Goal: Transaction & Acquisition: Purchase product/service

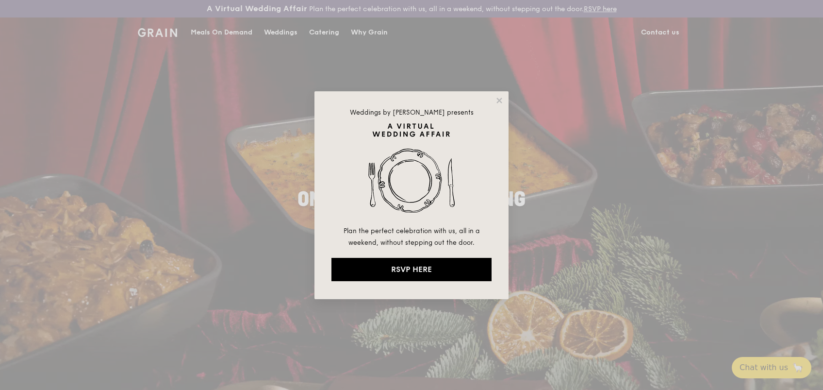
click at [328, 29] on div "Weddings by [PERSON_NAME] presents Plan the perfect celebration with us, all in…" at bounding box center [411, 195] width 823 height 390
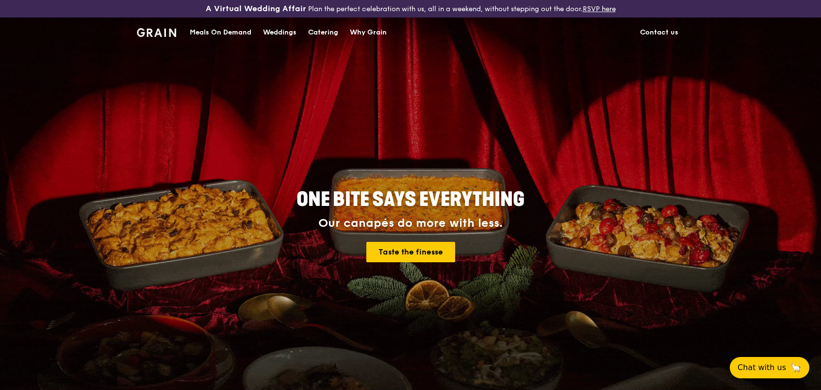
click at [203, 34] on div "Meals On Demand" at bounding box center [221, 32] width 62 height 29
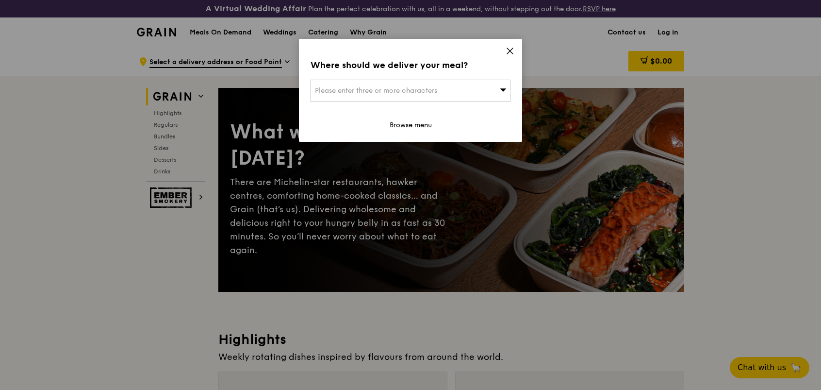
click at [512, 46] on div "Where should we deliver your meal? Please enter three or more characters Browse…" at bounding box center [410, 90] width 223 height 103
click at [507, 49] on icon at bounding box center [510, 51] width 6 height 6
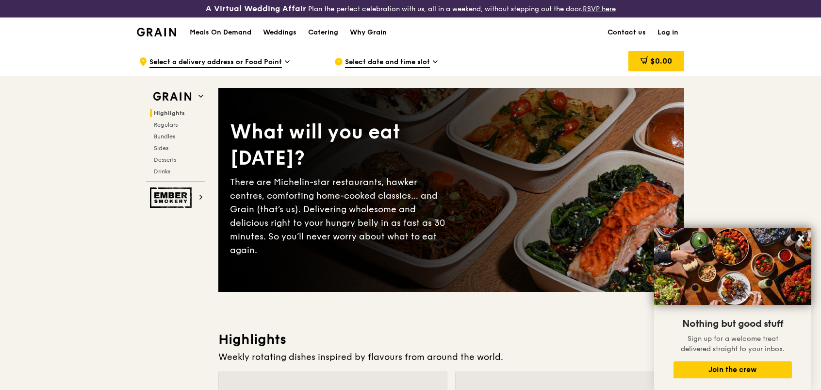
click at [410, 55] on div "Select date and time slot" at bounding box center [424, 61] width 180 height 29
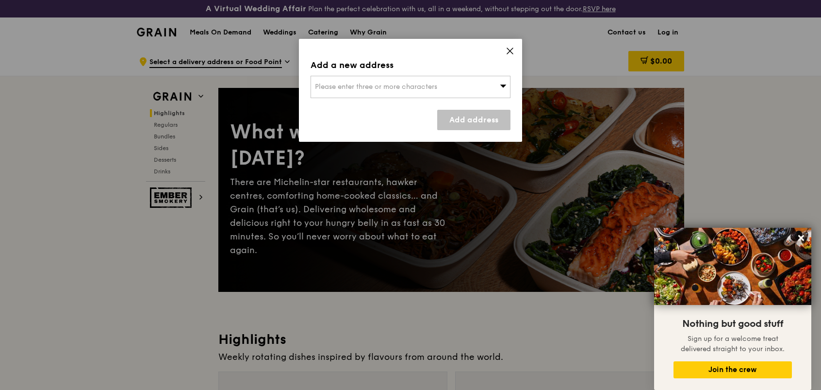
click at [502, 47] on div "Add a new address Please enter three or more characters Add address" at bounding box center [410, 90] width 223 height 103
click at [509, 48] on icon at bounding box center [510, 51] width 9 height 9
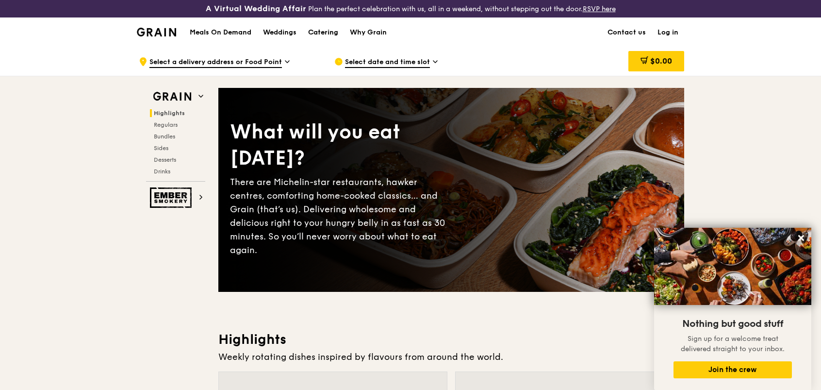
click at [320, 27] on div "Catering" at bounding box center [323, 32] width 30 height 29
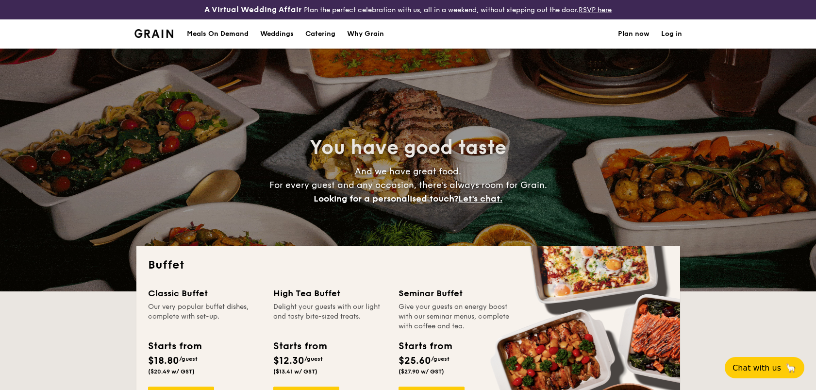
select select
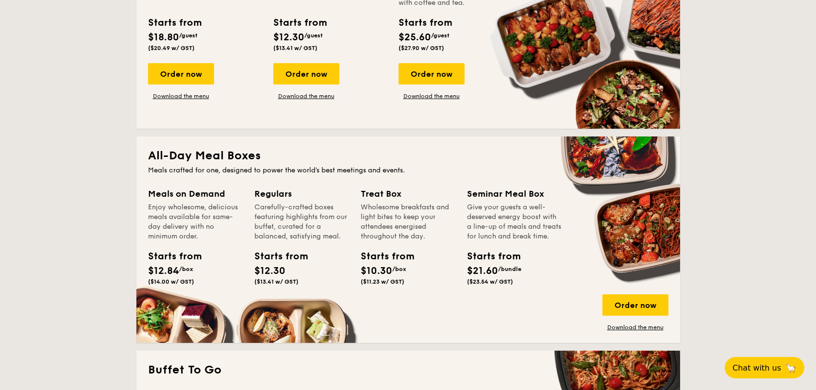
scroll to position [324, 0]
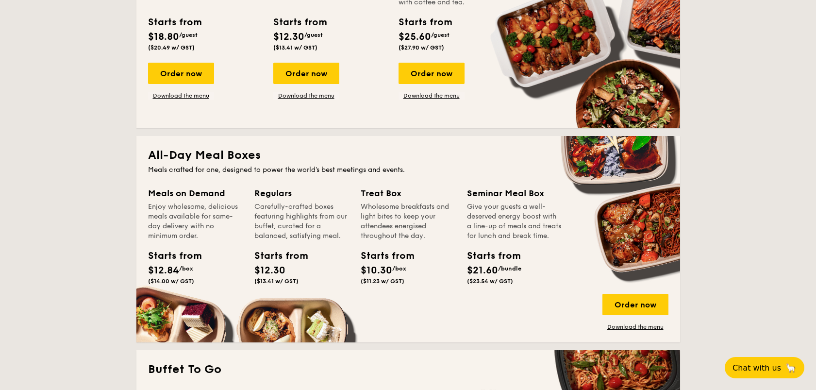
click at [176, 326] on div "Meals on Demand Enjoy wholesome, delicious meals available for same-day deliver…" at bounding box center [408, 258] width 520 height 144
click at [181, 308] on div "Meals on Demand Enjoy wholesome, delicious meals available for same-day deliver…" at bounding box center [201, 248] width 106 height 125
click at [626, 302] on div "Order now" at bounding box center [635, 304] width 66 height 21
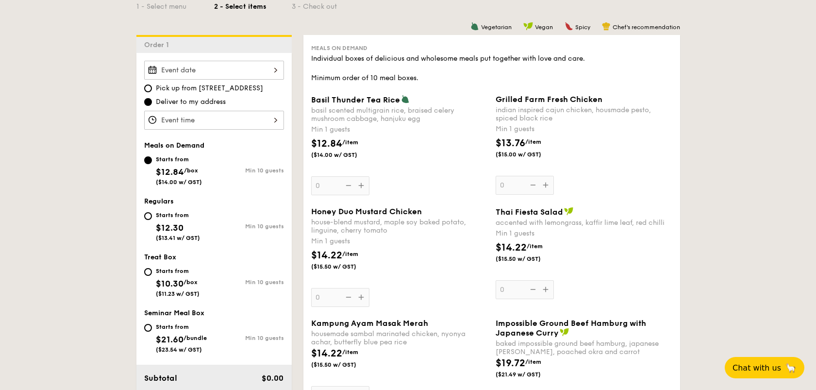
scroll to position [261, 0]
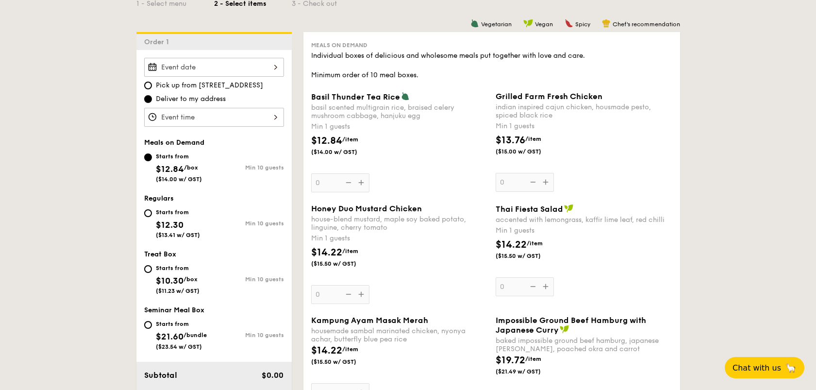
click at [359, 186] on div "Basil Thunder Tea Rice basil scented multigrain rice, braised celery mushroom c…" at bounding box center [399, 142] width 177 height 100
click at [359, 186] on input "0" at bounding box center [340, 182] width 58 height 19
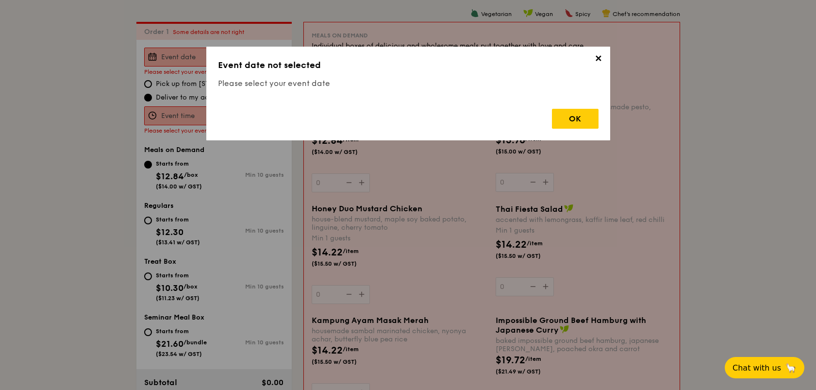
scroll to position [279, 0]
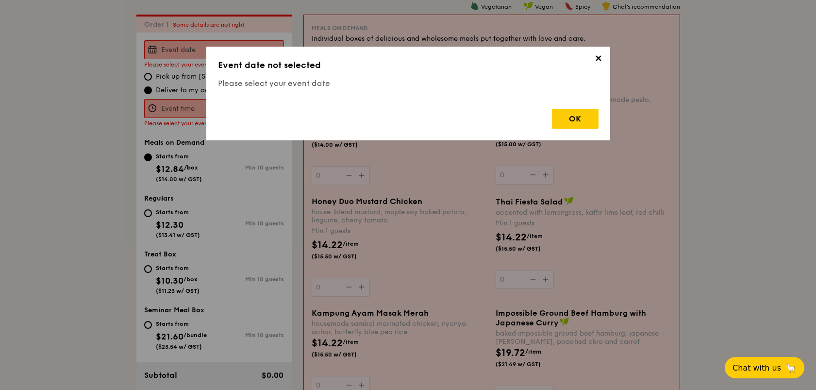
click at [594, 62] on span "✕" at bounding box center [599, 60] width 14 height 14
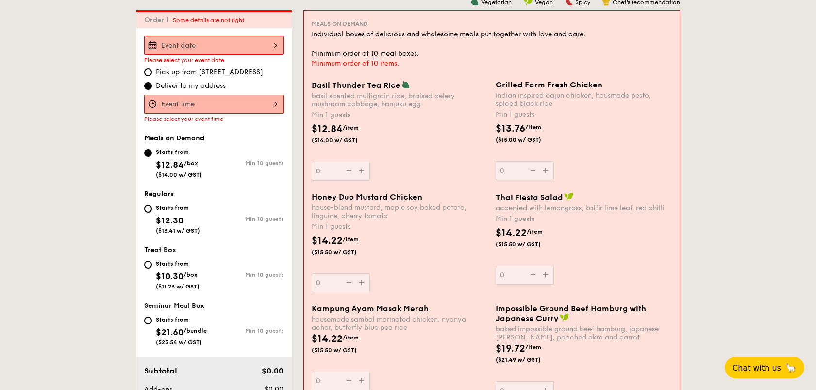
scroll to position [409, 0]
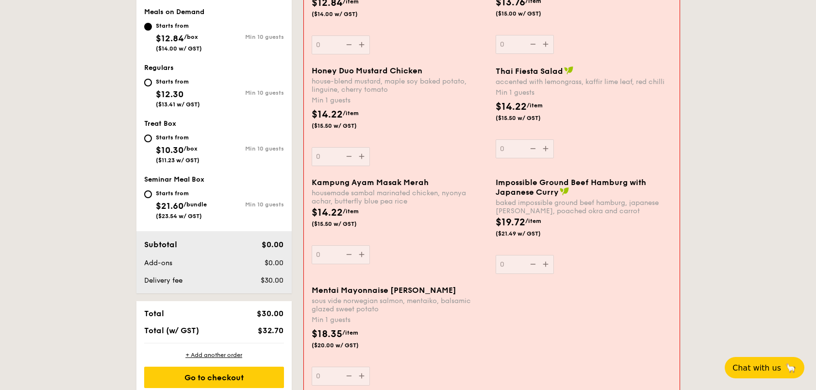
click at [359, 50] on div "Basil Thunder Tea Rice basil scented multigrain rice, braised celery mushroom c…" at bounding box center [400, 4] width 176 height 100
click at [359, 50] on input "0" at bounding box center [341, 44] width 58 height 19
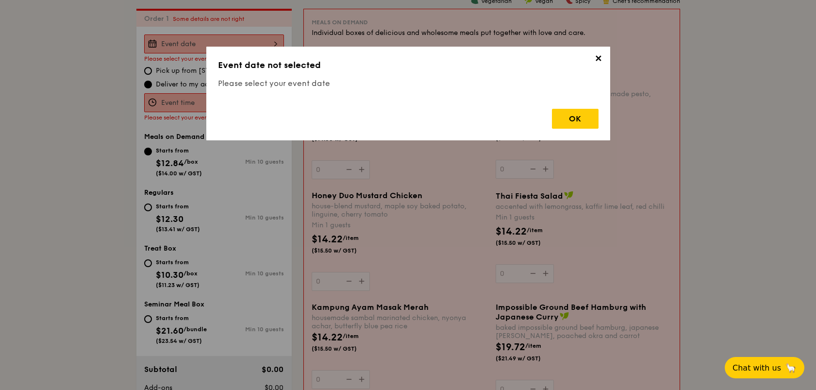
scroll to position [279, 0]
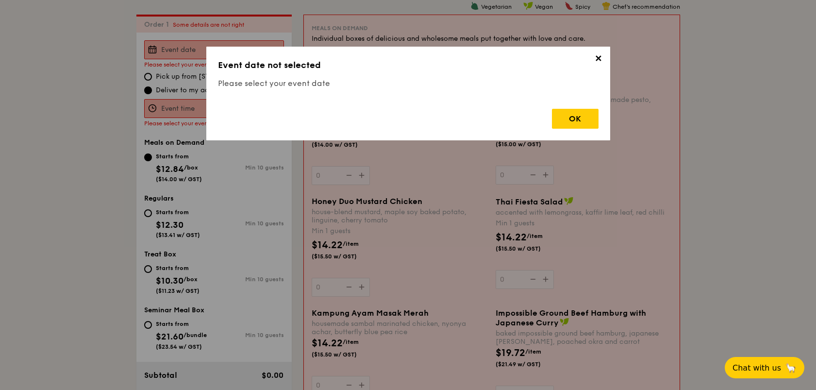
click at [601, 53] on span "✕" at bounding box center [599, 60] width 14 height 14
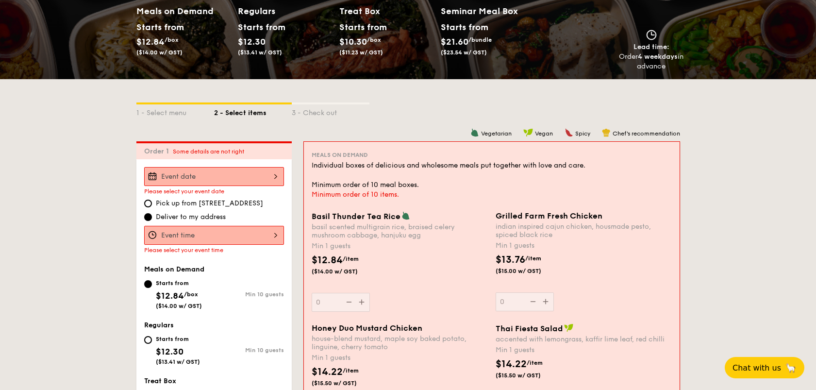
scroll to position [148, 0]
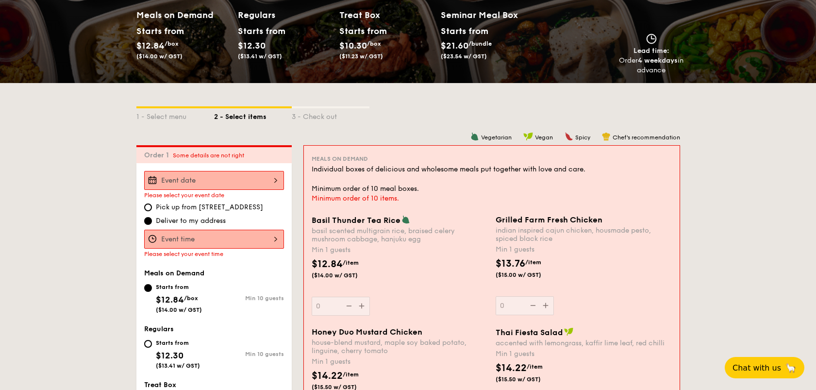
click at [204, 240] on input "Basil Thunder Tea Rice basil scented multigrain rice, braised celery mushroom c…" at bounding box center [214, 239] width 140 height 19
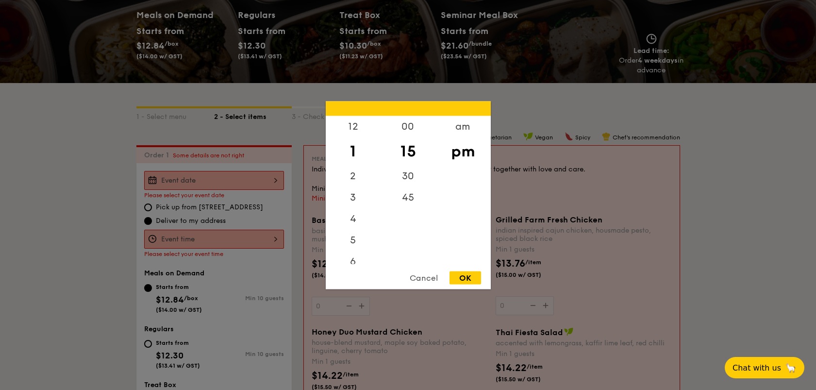
click at [431, 275] on div "Cancel" at bounding box center [424, 277] width 48 height 13
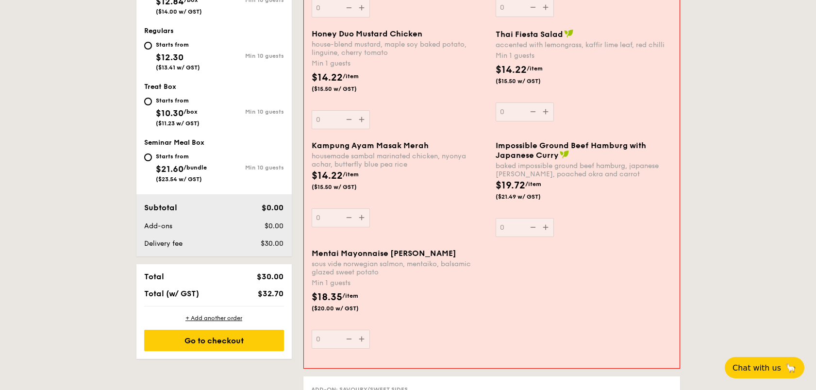
scroll to position [409, 0]
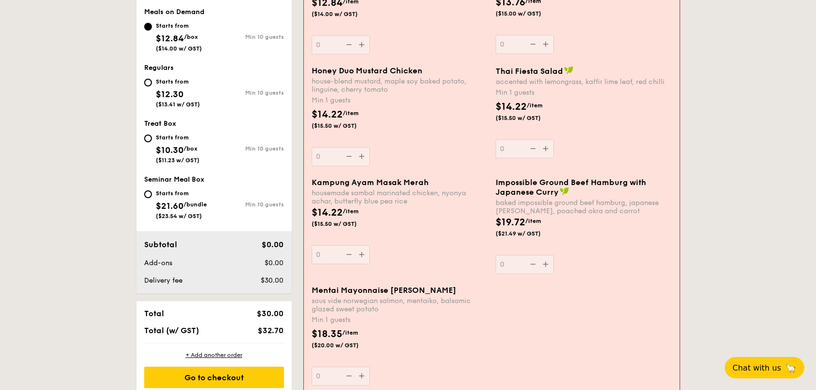
click at [363, 156] on div "Honey Duo Mustard Chicken house-blend mustard, maple soy baked potato, linguine…" at bounding box center [400, 116] width 176 height 100
click at [363, 156] on input "0" at bounding box center [341, 156] width 58 height 19
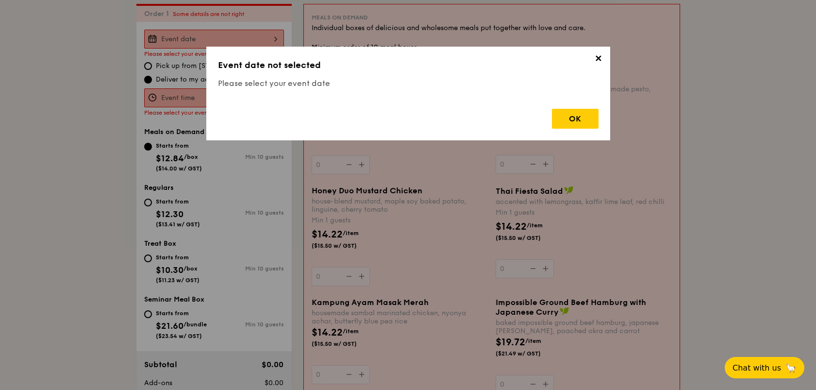
scroll to position [279, 0]
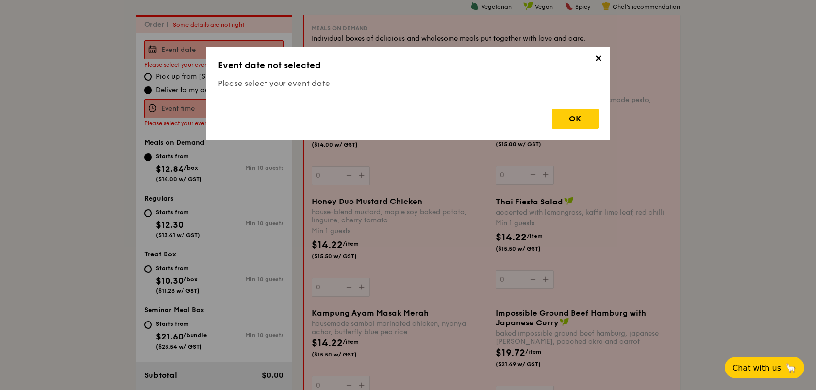
click at [592, 64] on span "✕" at bounding box center [599, 60] width 14 height 14
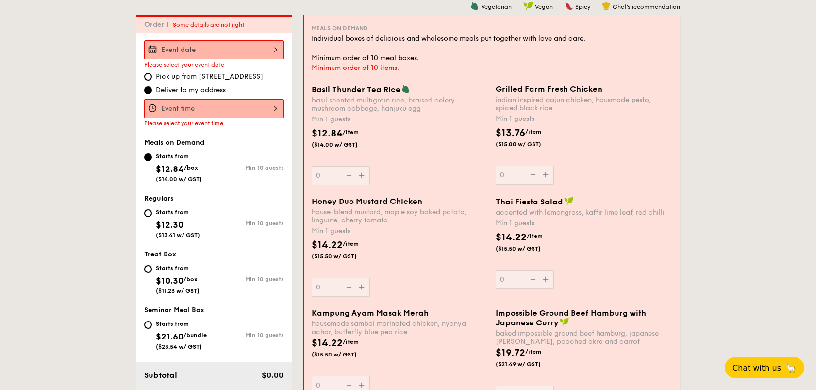
click at [236, 47] on input "Basil Thunder Tea Rice basil scented multigrain rice, braised celery mushroom c…" at bounding box center [214, 49] width 140 height 19
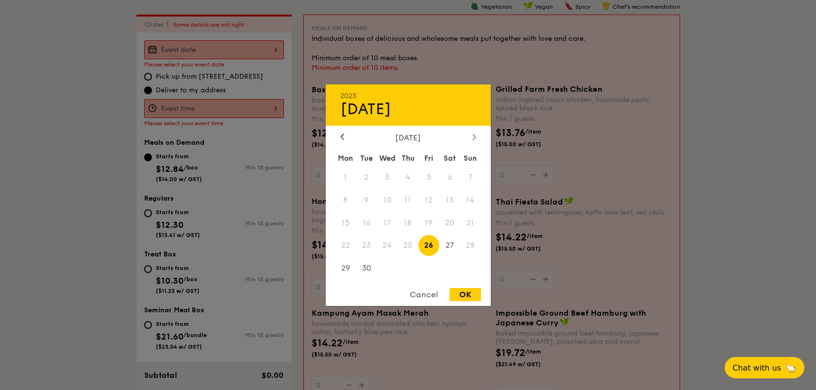
click at [474, 137] on icon at bounding box center [473, 137] width 3 height 6
click at [385, 245] on span "22" at bounding box center [387, 245] width 21 height 21
click at [462, 290] on div "OK" at bounding box center [465, 294] width 32 height 13
type input "Oct 22, 2025"
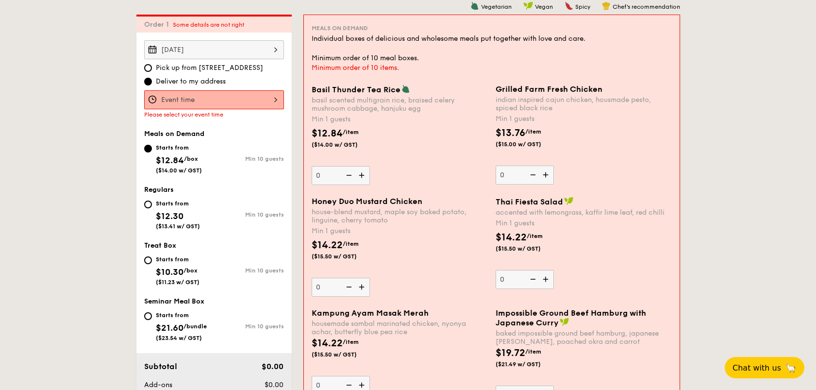
click at [275, 95] on input "Basil Thunder Tea Rice basil scented multigrain rice, braised celery mushroom c…" at bounding box center [214, 99] width 140 height 19
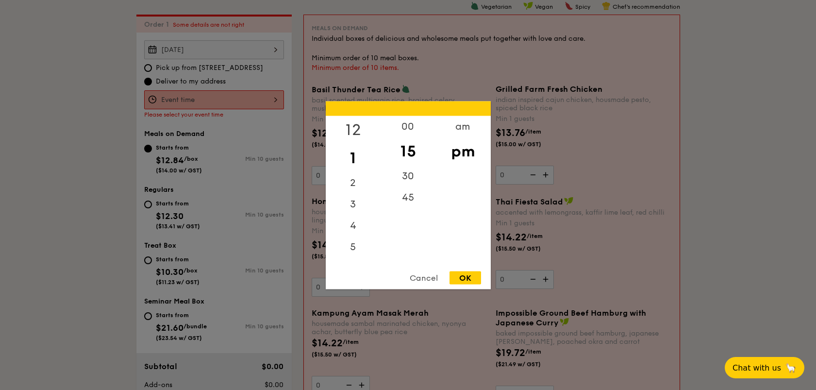
click at [357, 132] on div "12" at bounding box center [353, 129] width 55 height 28
click at [404, 128] on div "00" at bounding box center [407, 129] width 55 height 28
click at [459, 128] on div "am" at bounding box center [462, 129] width 55 height 28
click at [466, 161] on div "pm" at bounding box center [462, 158] width 55 height 28
drag, startPoint x: 464, startPoint y: 154, endPoint x: 466, endPoint y: 123, distance: 31.1
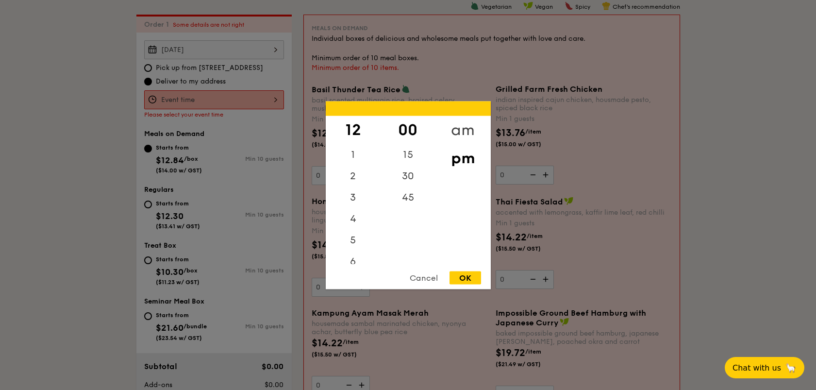
click at [466, 121] on div "am pm" at bounding box center [462, 189] width 55 height 148
click at [463, 128] on div "am" at bounding box center [462, 129] width 55 height 28
click at [469, 158] on div "pm" at bounding box center [462, 158] width 55 height 28
click at [469, 120] on div "am" at bounding box center [462, 129] width 55 height 28
click at [473, 160] on div "pm" at bounding box center [462, 158] width 55 height 28
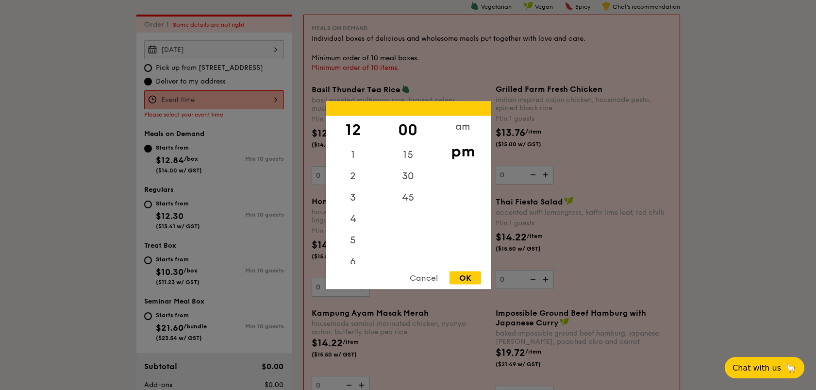
click at [471, 278] on div "OK" at bounding box center [465, 277] width 32 height 13
type input "12:00PM"
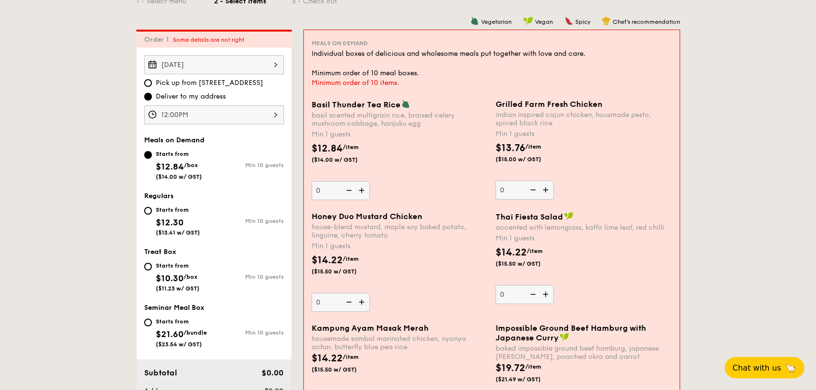
scroll to position [268, 0]
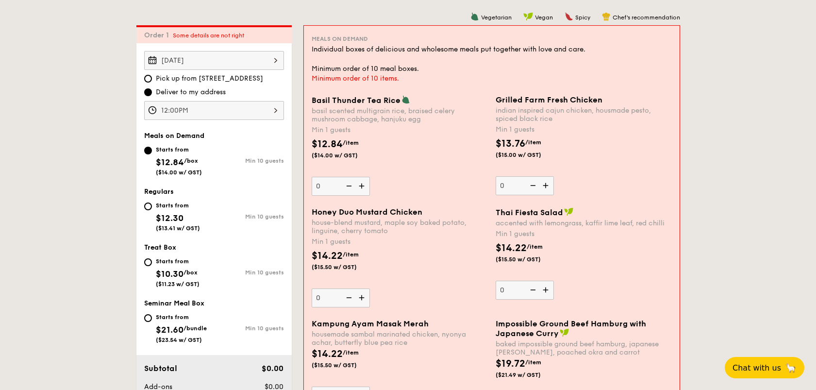
click at [547, 185] on img at bounding box center [546, 185] width 15 height 18
click at [547, 185] on input "0" at bounding box center [524, 185] width 58 height 19
click at [547, 185] on img at bounding box center [546, 185] width 15 height 18
click at [547, 185] on input "1" at bounding box center [524, 185] width 58 height 19
click at [545, 186] on img at bounding box center [546, 185] width 15 height 18
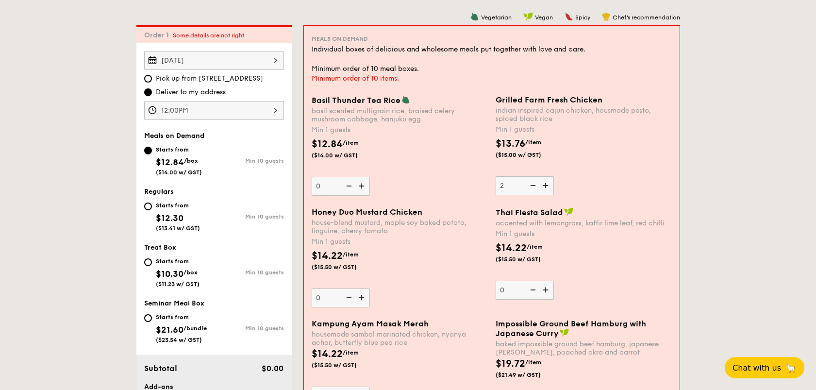
click at [545, 186] on input "2" at bounding box center [524, 185] width 58 height 19
click at [545, 186] on img at bounding box center [546, 185] width 15 height 18
click at [545, 186] on input "3" at bounding box center [524, 185] width 58 height 19
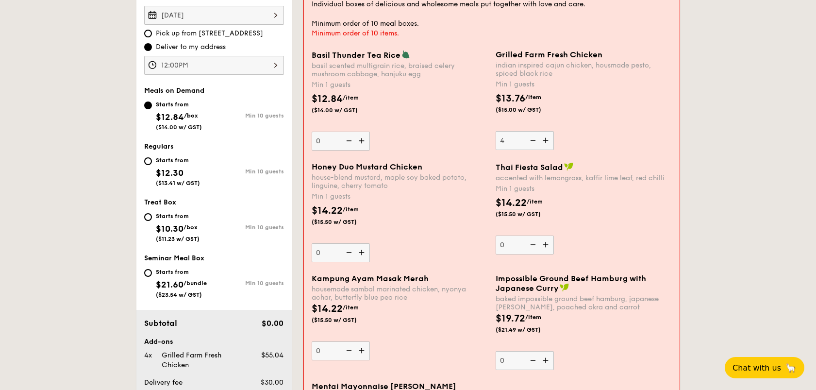
scroll to position [333, 0]
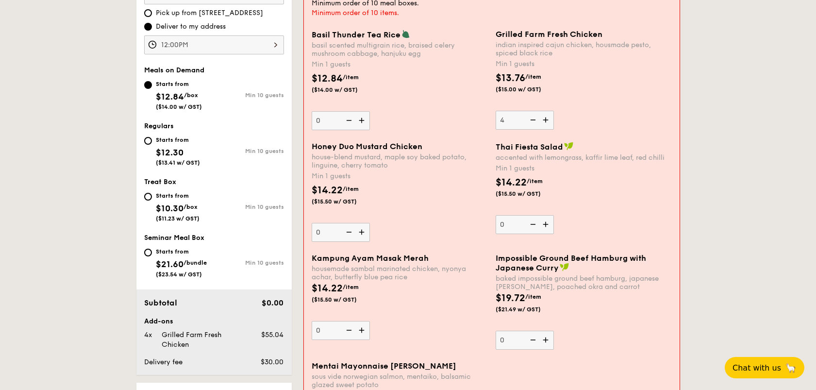
click at [547, 119] on img at bounding box center [546, 120] width 15 height 18
click at [547, 119] on input "4" at bounding box center [524, 120] width 58 height 19
click at [548, 116] on img at bounding box center [546, 120] width 15 height 18
click at [548, 116] on input "5" at bounding box center [524, 120] width 58 height 19
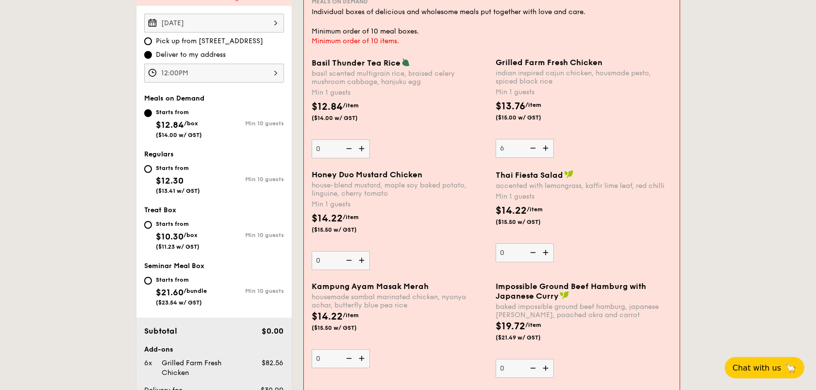
scroll to position [268, 0]
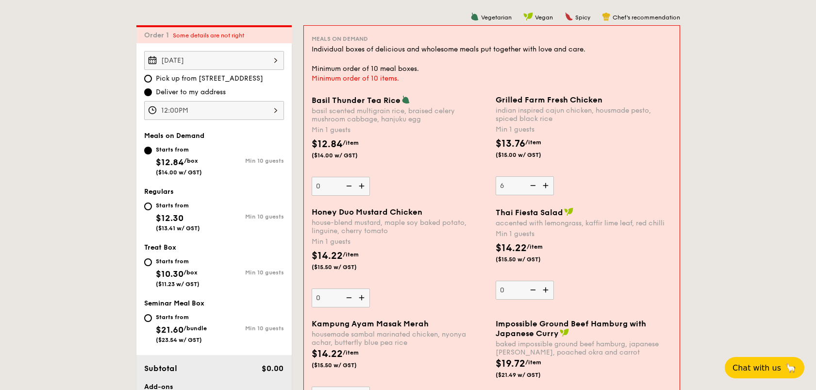
click at [544, 188] on img at bounding box center [546, 185] width 15 height 18
click at [544, 188] on input "6" at bounding box center [524, 185] width 58 height 19
click at [541, 183] on img at bounding box center [546, 185] width 15 height 18
click at [541, 183] on input "7" at bounding box center [524, 185] width 58 height 19
click at [537, 185] on img at bounding box center [532, 185] width 15 height 18
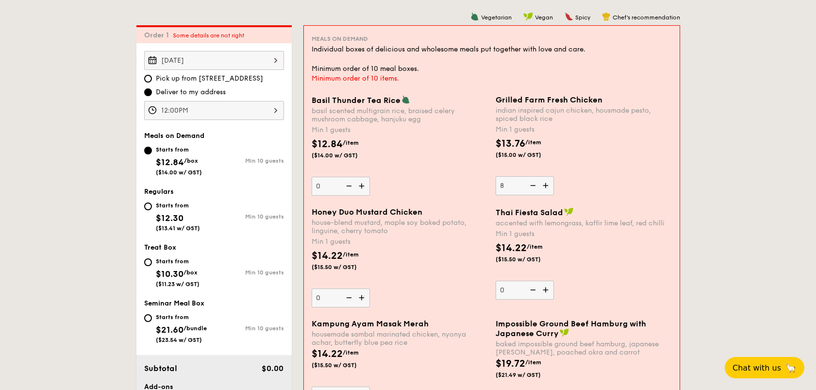
click at [537, 185] on input "8" at bounding box center [524, 185] width 58 height 19
click at [537, 185] on img at bounding box center [532, 185] width 15 height 18
click at [537, 185] on input "7" at bounding box center [524, 185] width 58 height 19
click at [537, 185] on img at bounding box center [532, 185] width 15 height 18
click at [537, 185] on input "6" at bounding box center [524, 185] width 58 height 19
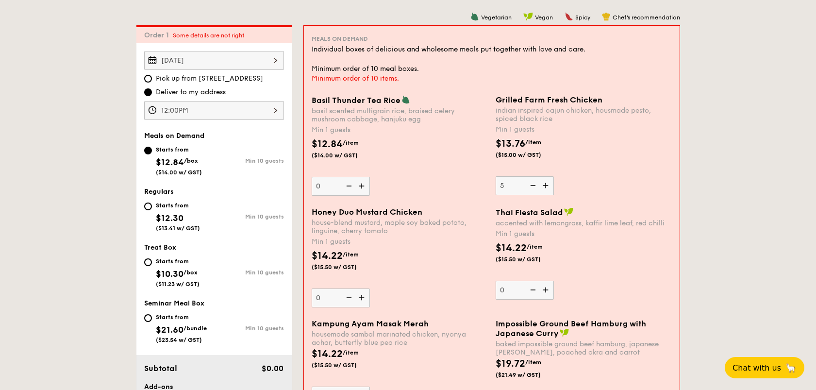
click at [537, 185] on img at bounding box center [532, 185] width 15 height 18
click at [537, 185] on input "5" at bounding box center [524, 185] width 58 height 19
click at [537, 185] on img at bounding box center [532, 185] width 15 height 18
click at [537, 185] on input "4" at bounding box center [524, 185] width 58 height 19
click at [537, 185] on img at bounding box center [532, 185] width 15 height 18
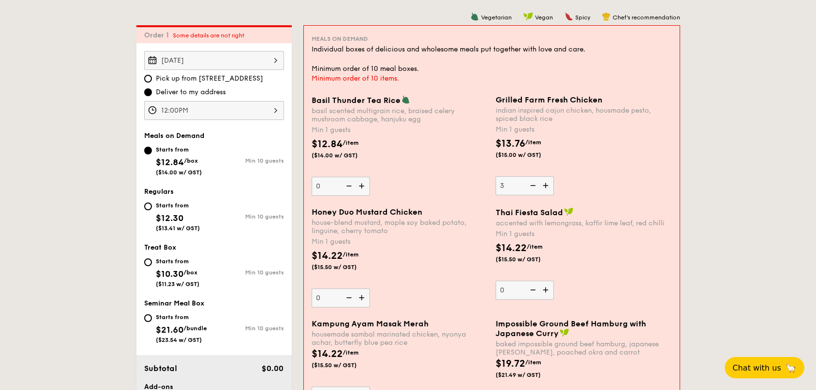
click at [537, 185] on input "3" at bounding box center [524, 185] width 58 height 19
click at [537, 185] on img at bounding box center [532, 185] width 15 height 18
click at [537, 185] on input "2" at bounding box center [524, 185] width 58 height 19
click at [537, 185] on img at bounding box center [532, 185] width 15 height 18
click at [537, 185] on input "1" at bounding box center [524, 185] width 58 height 19
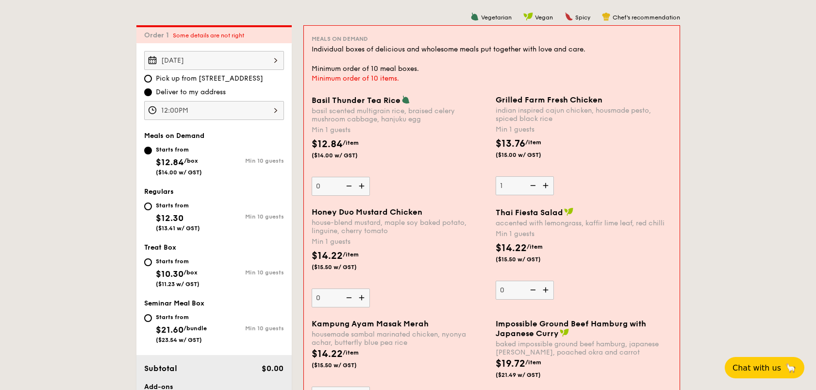
type input "0"
click at [537, 185] on img at bounding box center [532, 185] width 15 height 18
click at [537, 185] on input "0" at bounding box center [524, 185] width 58 height 19
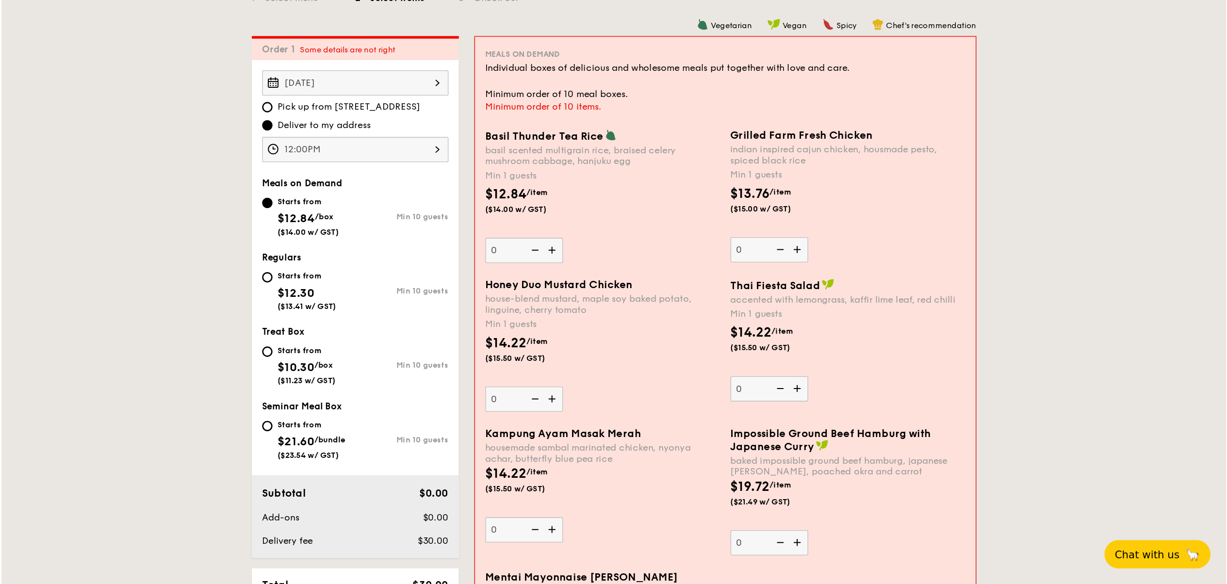
scroll to position [264, 0]
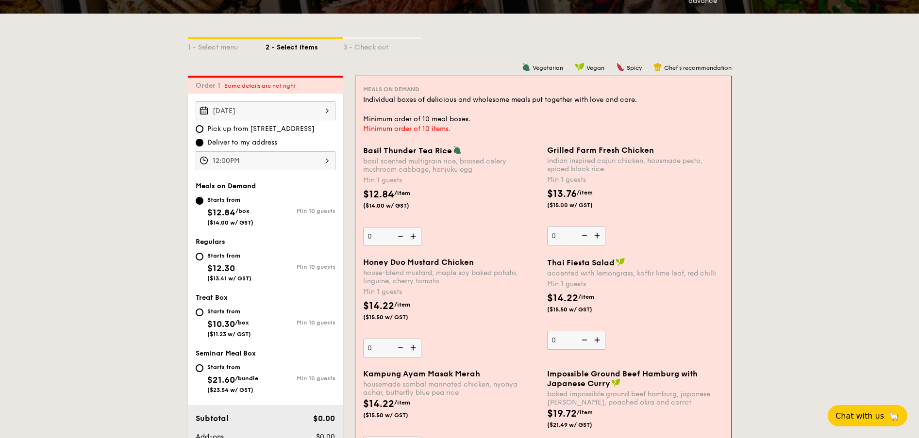
scroll to position [290, 0]
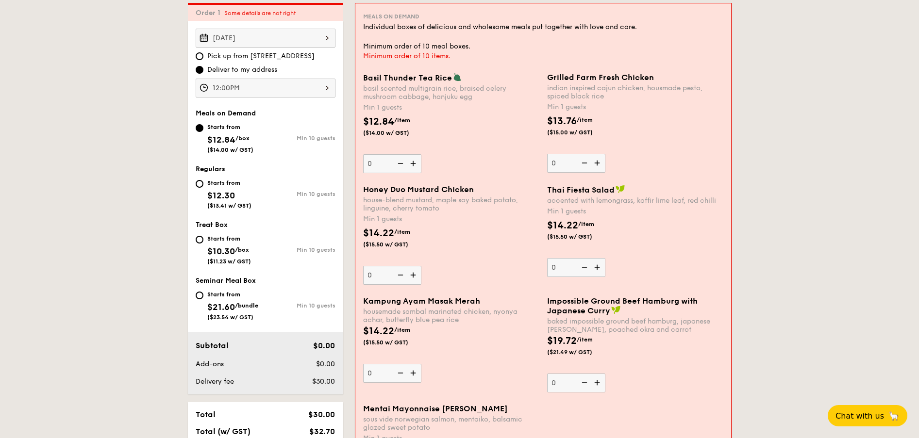
drag, startPoint x: 780, startPoint y: 180, endPoint x: 800, endPoint y: 169, distance: 22.2
click at [413, 377] on img at bounding box center [414, 373] width 15 height 18
click at [413, 377] on input "0" at bounding box center [392, 373] width 58 height 19
click at [413, 377] on img at bounding box center [414, 373] width 15 height 18
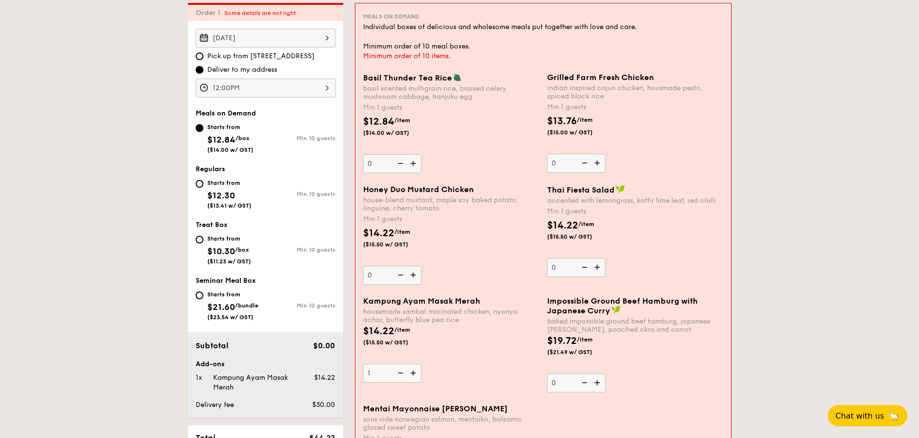
click at [413, 377] on input "1" at bounding box center [392, 373] width 58 height 19
click at [413, 377] on img at bounding box center [414, 373] width 15 height 18
click at [413, 377] on input "2" at bounding box center [392, 373] width 58 height 19
type input "3"
click at [412, 164] on img at bounding box center [414, 163] width 15 height 18
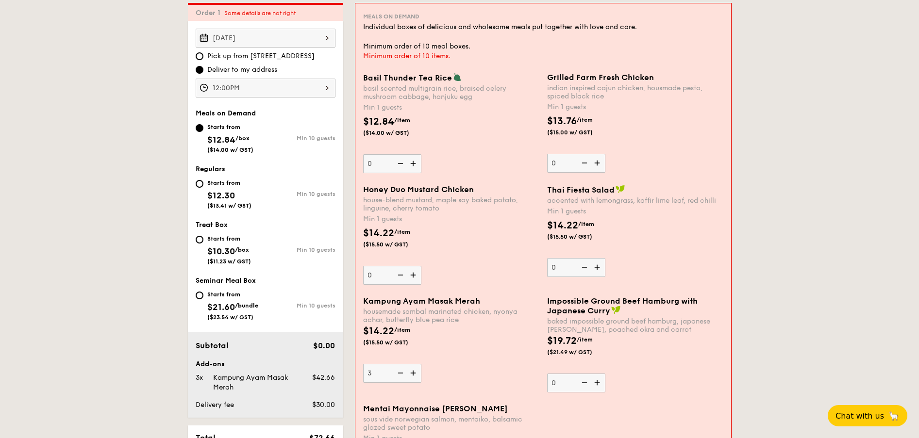
click at [412, 164] on input "0" at bounding box center [392, 163] width 58 height 19
type input "1"
click at [412, 277] on img at bounding box center [414, 275] width 15 height 18
click at [412, 277] on input "0" at bounding box center [392, 275] width 58 height 19
click at [412, 277] on img at bounding box center [414, 275] width 15 height 18
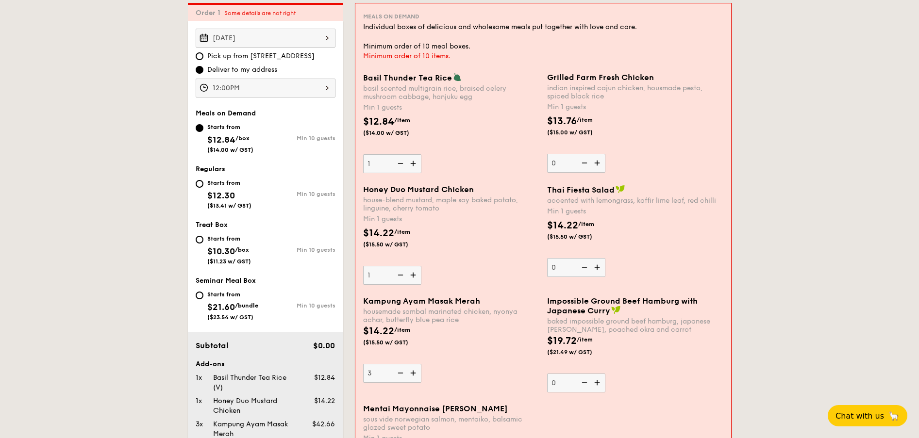
click at [412, 277] on input "1" at bounding box center [392, 275] width 58 height 19
click at [412, 277] on img at bounding box center [414, 275] width 15 height 18
click at [412, 277] on input "2" at bounding box center [392, 275] width 58 height 19
click at [412, 277] on img at bounding box center [414, 275] width 15 height 18
click at [412, 277] on input "3" at bounding box center [392, 275] width 58 height 19
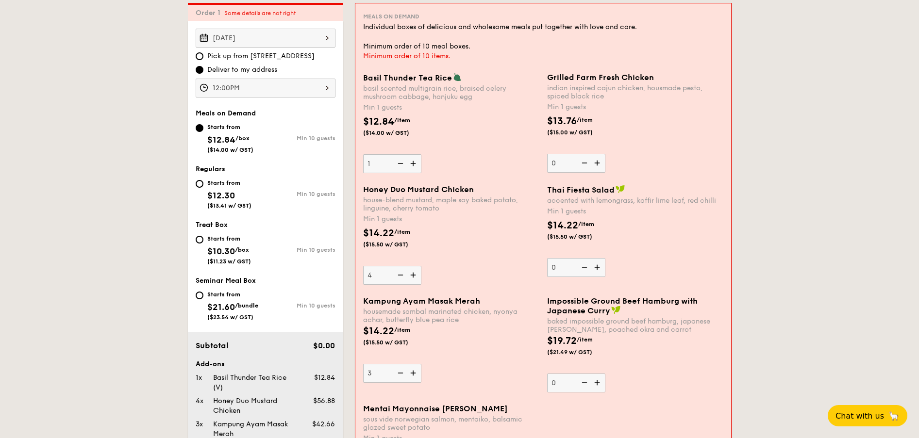
click at [412, 277] on img at bounding box center [414, 275] width 15 height 18
click at [412, 277] on input "4" at bounding box center [392, 275] width 58 height 19
type input "5"
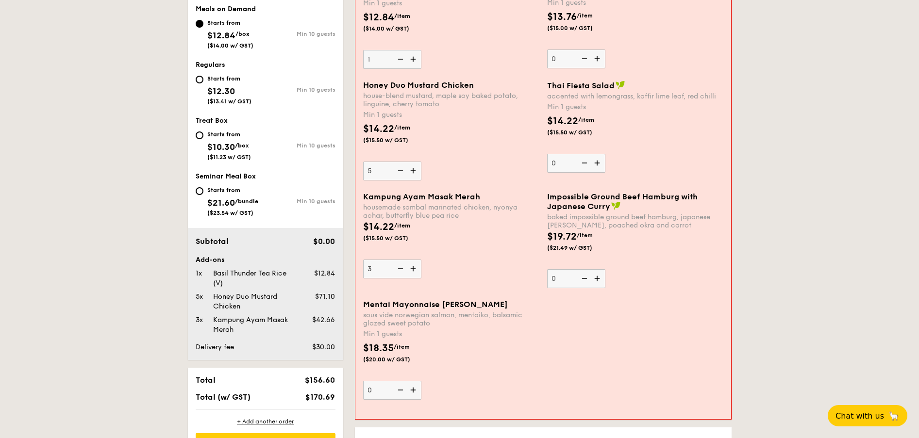
scroll to position [363, 0]
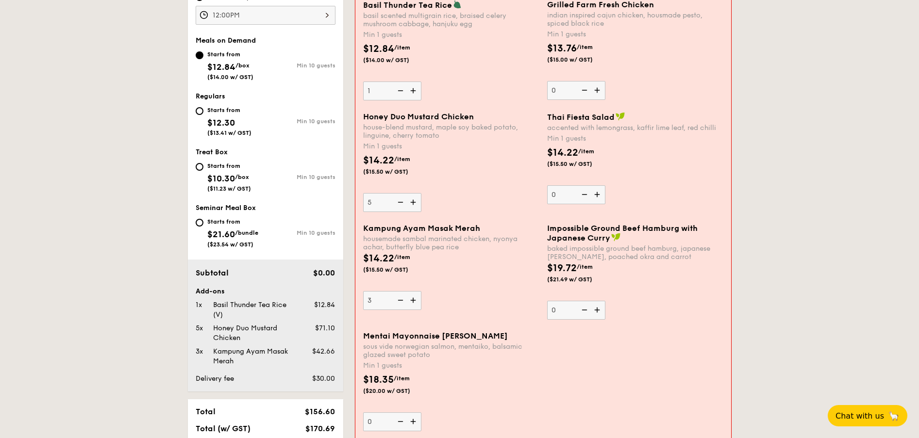
click at [601, 196] on img at bounding box center [598, 194] width 15 height 18
click at [601, 196] on input "0" at bounding box center [576, 194] width 58 height 19
type input "1"
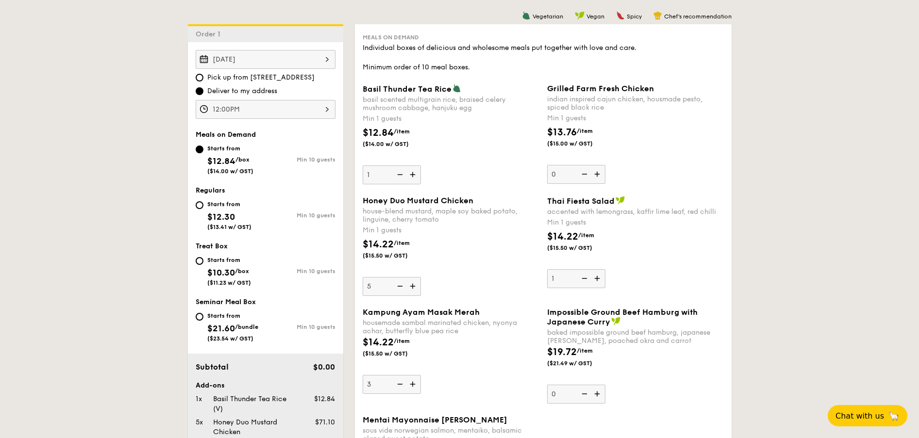
scroll to position [217, 0]
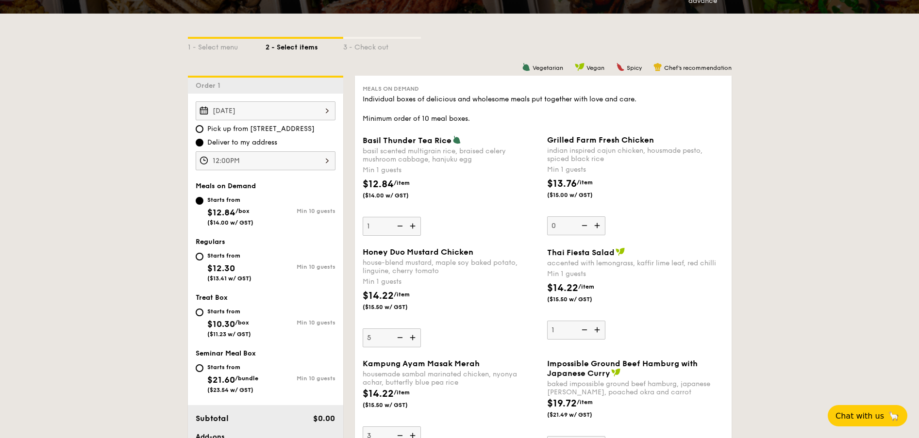
click at [404, 337] on img at bounding box center [399, 338] width 15 height 18
click at [404, 337] on input "5" at bounding box center [392, 338] width 58 height 19
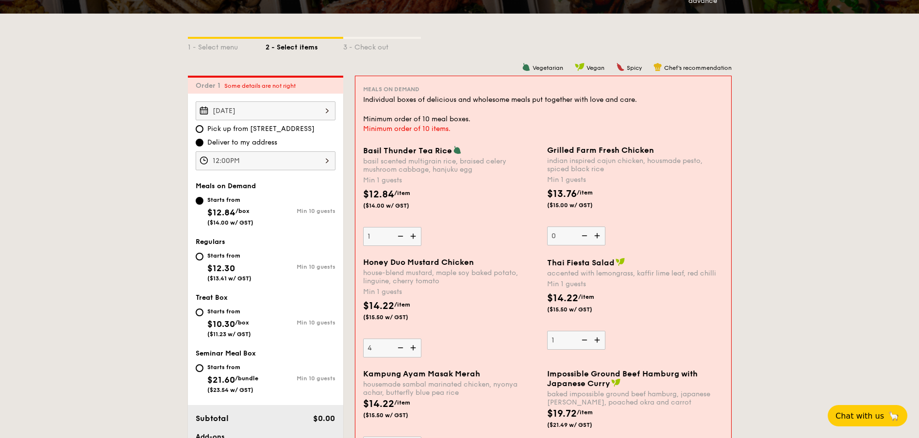
click at [402, 352] on img at bounding box center [399, 348] width 15 height 18
click at [402, 352] on input "4" at bounding box center [392, 348] width 58 height 19
click at [402, 352] on img at bounding box center [399, 348] width 15 height 18
click at [402, 352] on input "3" at bounding box center [392, 348] width 58 height 19
click at [402, 352] on img at bounding box center [399, 348] width 15 height 18
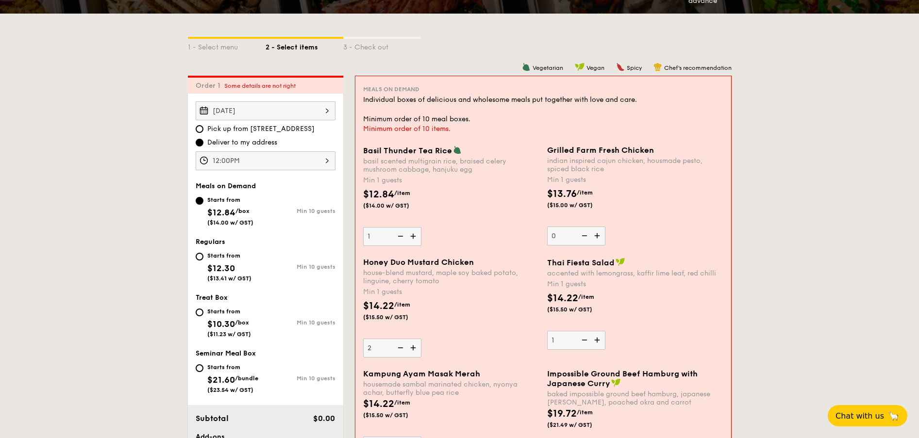
click at [402, 352] on input "2" at bounding box center [392, 348] width 58 height 19
click at [402, 352] on img at bounding box center [399, 348] width 15 height 18
click at [402, 352] on input "1" at bounding box center [392, 348] width 58 height 19
type input "0"
click at [402, 352] on img at bounding box center [399, 348] width 15 height 18
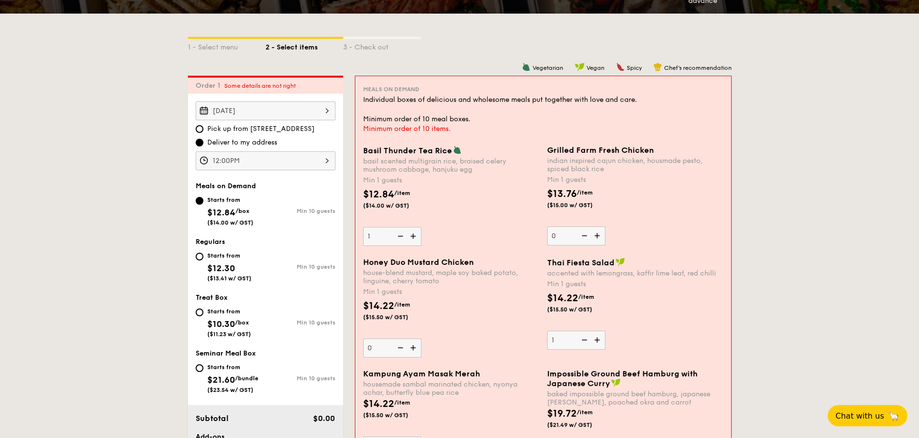
click at [402, 352] on input "0" at bounding box center [392, 348] width 58 height 19
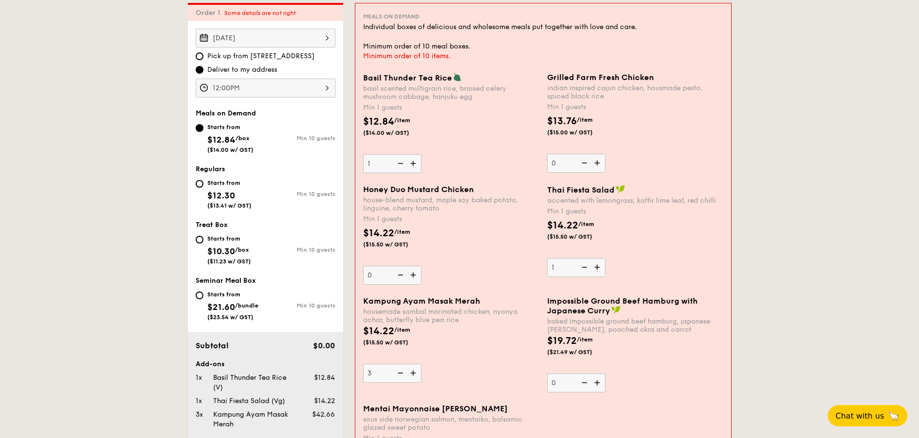
scroll to position [363, 0]
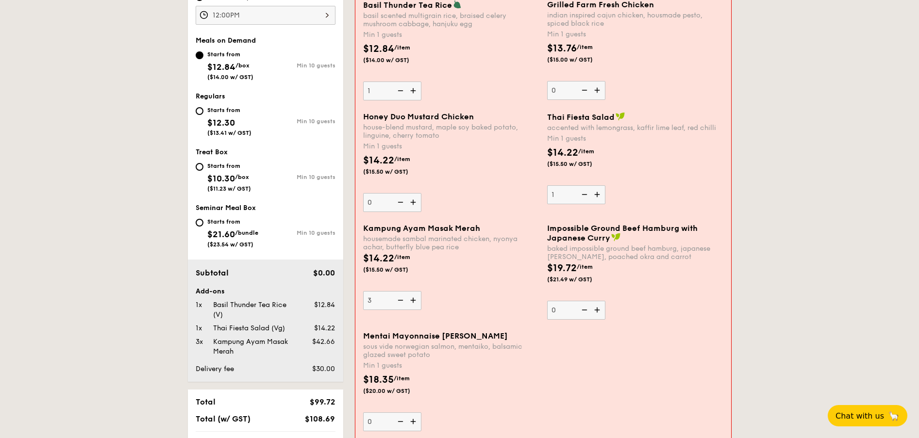
click at [419, 305] on img at bounding box center [414, 300] width 15 height 18
click at [419, 305] on input "3" at bounding box center [392, 300] width 58 height 19
click at [419, 305] on img at bounding box center [414, 300] width 15 height 18
click at [419, 305] on input "4" at bounding box center [392, 300] width 58 height 19
type input "5"
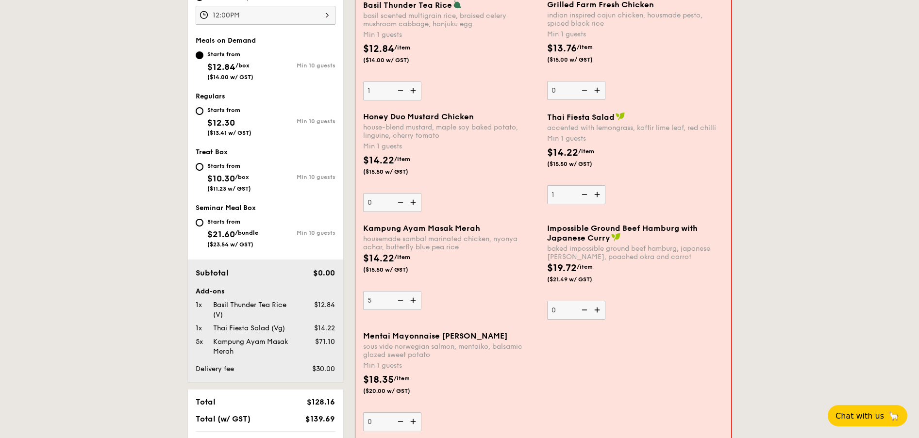
click at [603, 91] on img at bounding box center [598, 90] width 15 height 18
click at [603, 91] on input "0" at bounding box center [576, 90] width 58 height 19
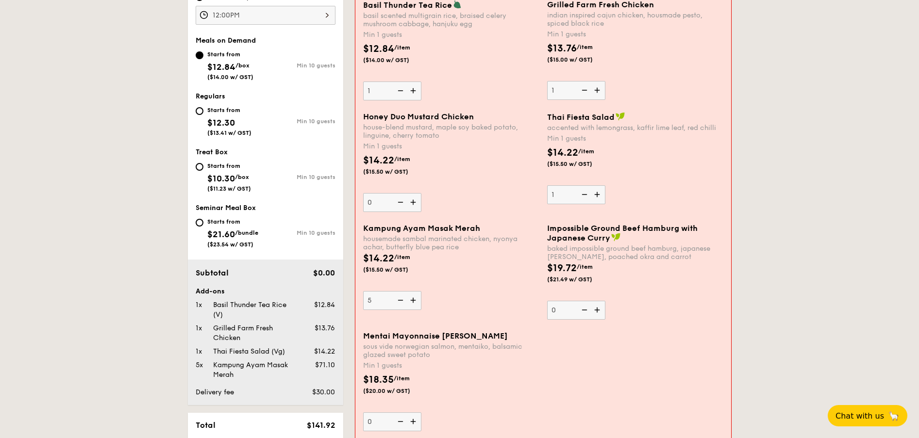
click at [599, 93] on img at bounding box center [598, 90] width 15 height 18
click at [599, 93] on input "1" at bounding box center [576, 90] width 58 height 19
click at [599, 93] on img at bounding box center [598, 90] width 15 height 18
click at [599, 93] on input "2" at bounding box center [576, 90] width 58 height 19
type input "3"
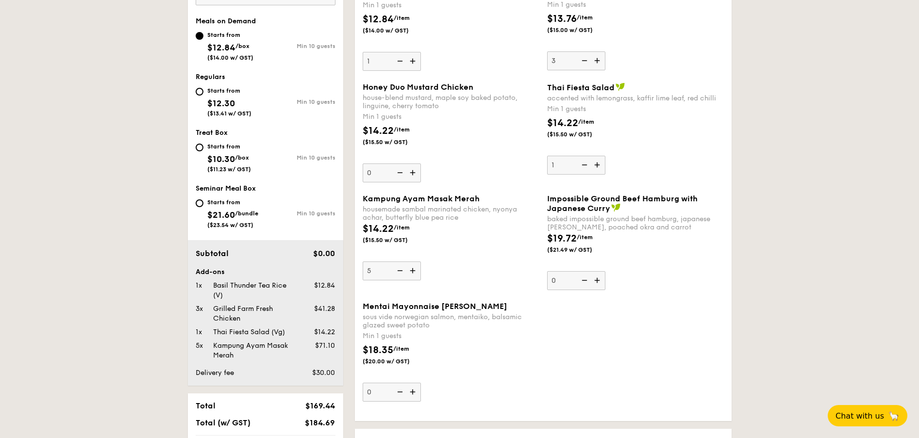
scroll to position [290, 0]
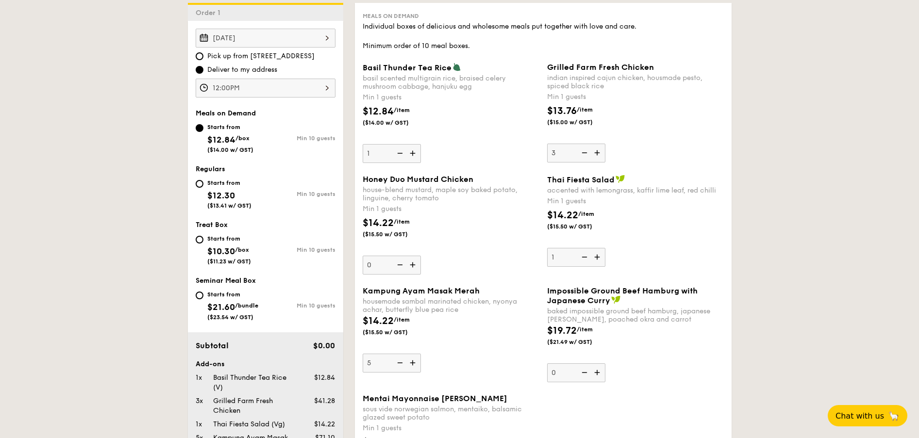
click at [454, 217] on div "$14.22 /item ($15.50 w/ GST)" at bounding box center [451, 233] width 184 height 34
click at [421, 256] on input "0" at bounding box center [392, 265] width 58 height 19
click at [410, 266] on img at bounding box center [413, 265] width 15 height 18
click at [410, 266] on input "0" at bounding box center [392, 265] width 58 height 19
click at [410, 266] on img at bounding box center [413, 265] width 15 height 18
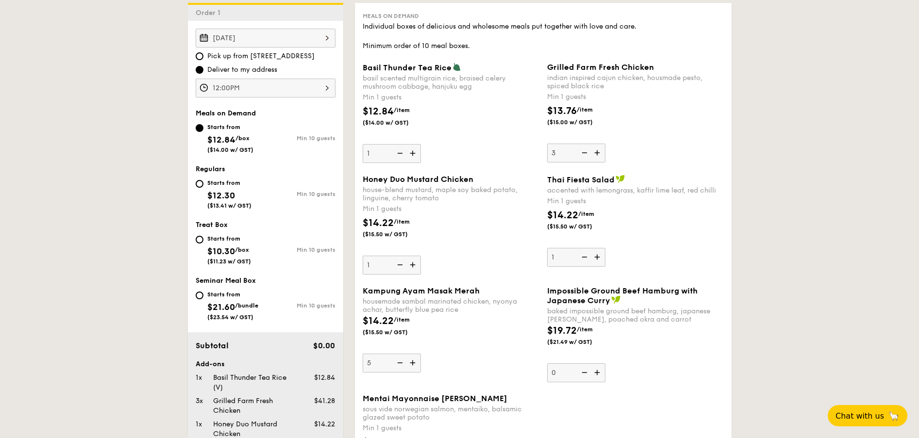
click at [410, 266] on input "1" at bounding box center [392, 265] width 58 height 19
click at [410, 266] on img at bounding box center [413, 265] width 15 height 18
click at [410, 266] on input "2" at bounding box center [392, 265] width 58 height 19
type input "3"
click at [400, 366] on img at bounding box center [399, 363] width 15 height 18
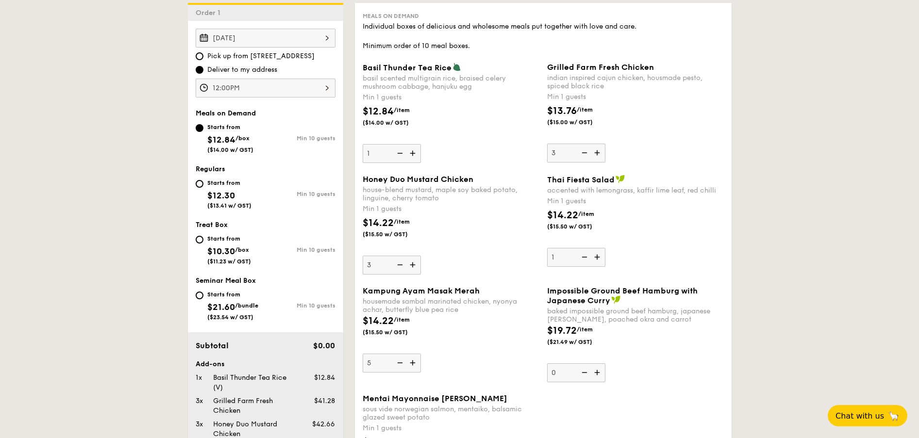
click at [400, 366] on input "5" at bounding box center [392, 363] width 58 height 19
click at [400, 366] on img at bounding box center [399, 363] width 15 height 18
click at [400, 366] on input "4" at bounding box center [392, 363] width 58 height 19
click at [400, 366] on img at bounding box center [399, 363] width 15 height 18
click at [400, 366] on input "3" at bounding box center [392, 363] width 58 height 19
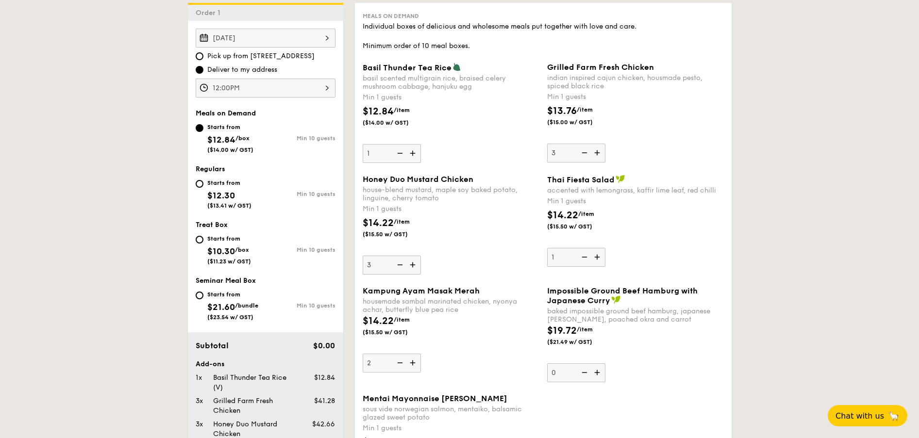
click at [413, 363] on img at bounding box center [413, 363] width 15 height 18
click at [413, 363] on input "2" at bounding box center [392, 363] width 58 height 19
type input "3"
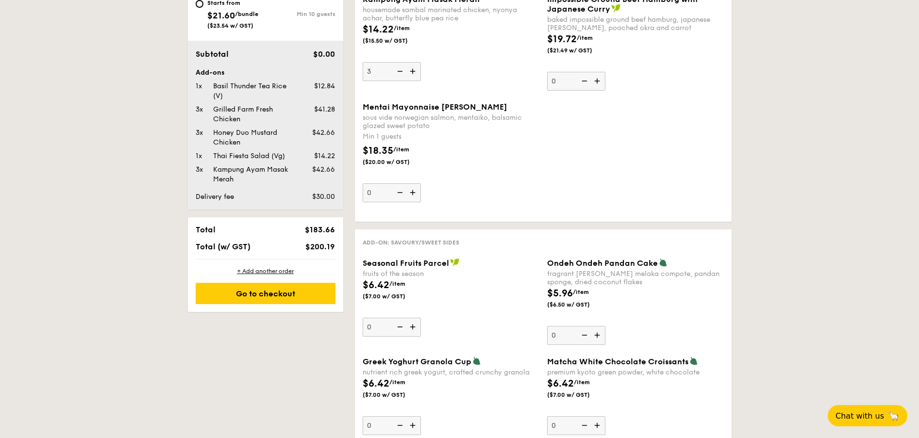
scroll to position [654, 0]
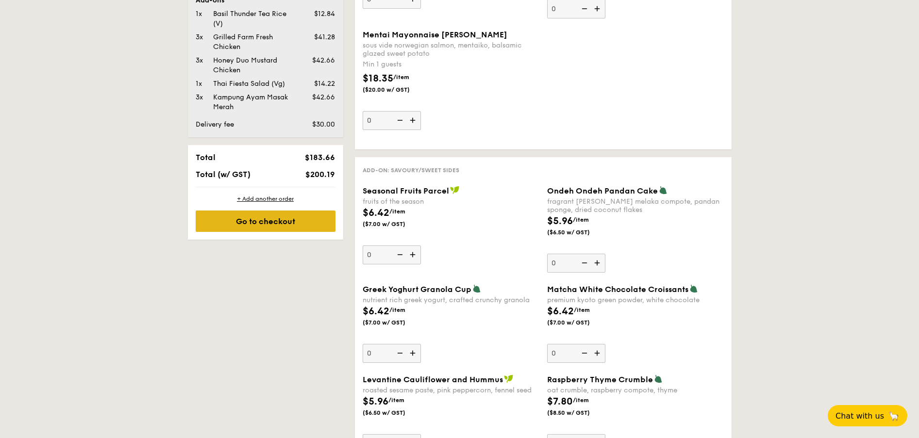
click at [293, 223] on div "Go to checkout" at bounding box center [266, 221] width 140 height 21
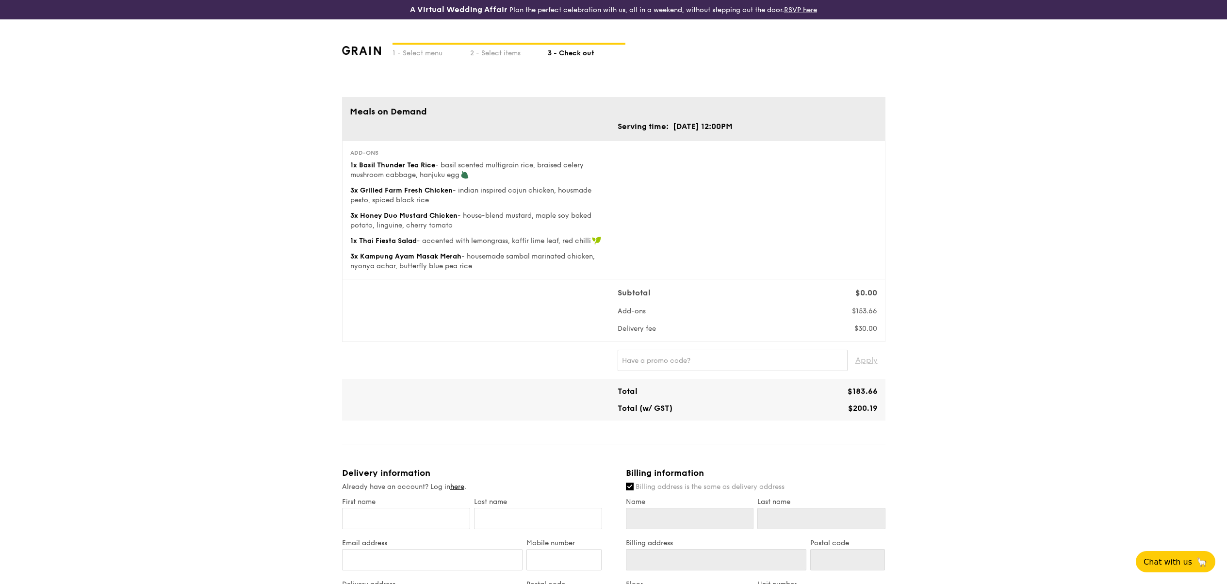
drag, startPoint x: 877, startPoint y: 407, endPoint x: 841, endPoint y: 407, distance: 35.4
click at [815, 389] on div "$200.19" at bounding box center [815, 408] width 134 height 9
click at [815, 321] on div "1 - Select menu 2 - Select items 3 - Check out Meals on Demand Serving time: Oc…" at bounding box center [613, 500] width 1227 height 963
drag, startPoint x: 500, startPoint y: 264, endPoint x: 466, endPoint y: 255, distance: 35.2
click at [466, 255] on div "3x Kampung Ayam Masak Merah - housemade sambal marinated chicken, nyonya achar,…" at bounding box center [480, 261] width 260 height 19
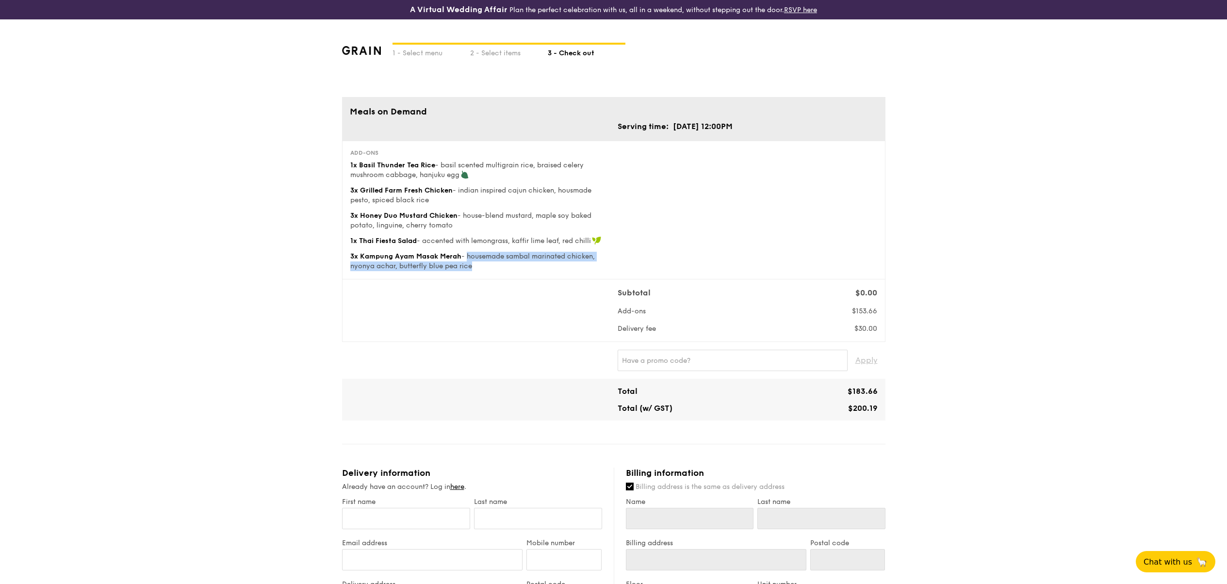
click at [815, 389] on span "$200.19" at bounding box center [863, 408] width 30 height 9
drag, startPoint x: 878, startPoint y: 407, endPoint x: 607, endPoint y: 384, distance: 272.2
click at [607, 384] on div "Total $183.66 Total (w/ GST) $200.19" at bounding box center [614, 400] width 544 height 42
click at [815, 274] on div "1 - Select menu 2 - Select items 3 - Check out Meals on Demand Serving time: Oc…" at bounding box center [613, 500] width 1227 height 963
drag, startPoint x: 847, startPoint y: 313, endPoint x: 871, endPoint y: 311, distance: 24.0
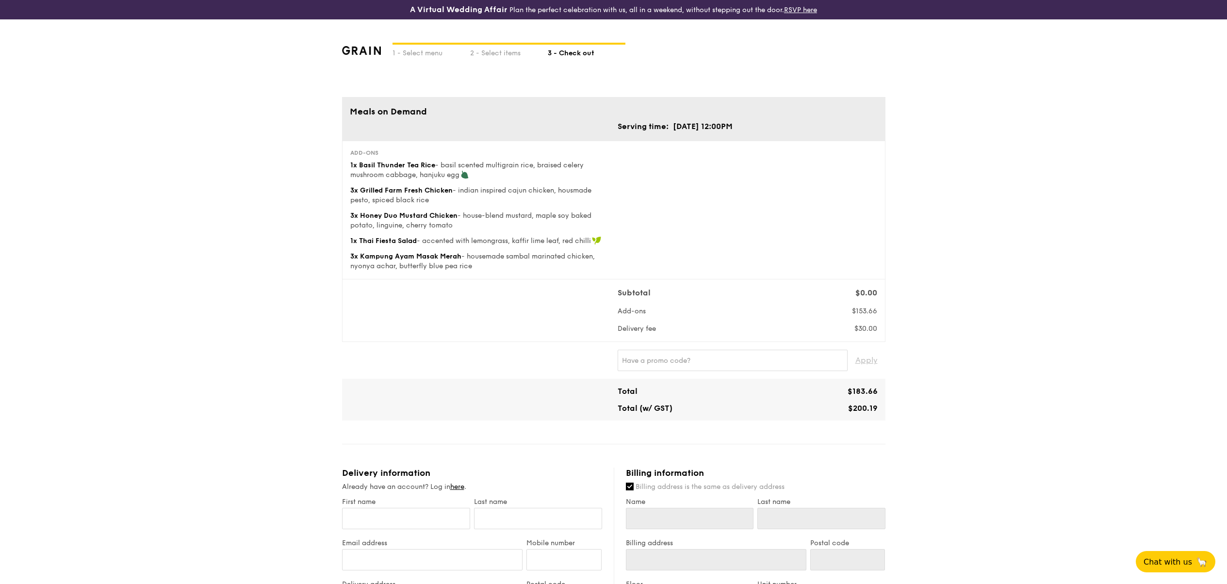
click at [815, 310] on div "$153.66" at bounding box center [847, 312] width 67 height 10
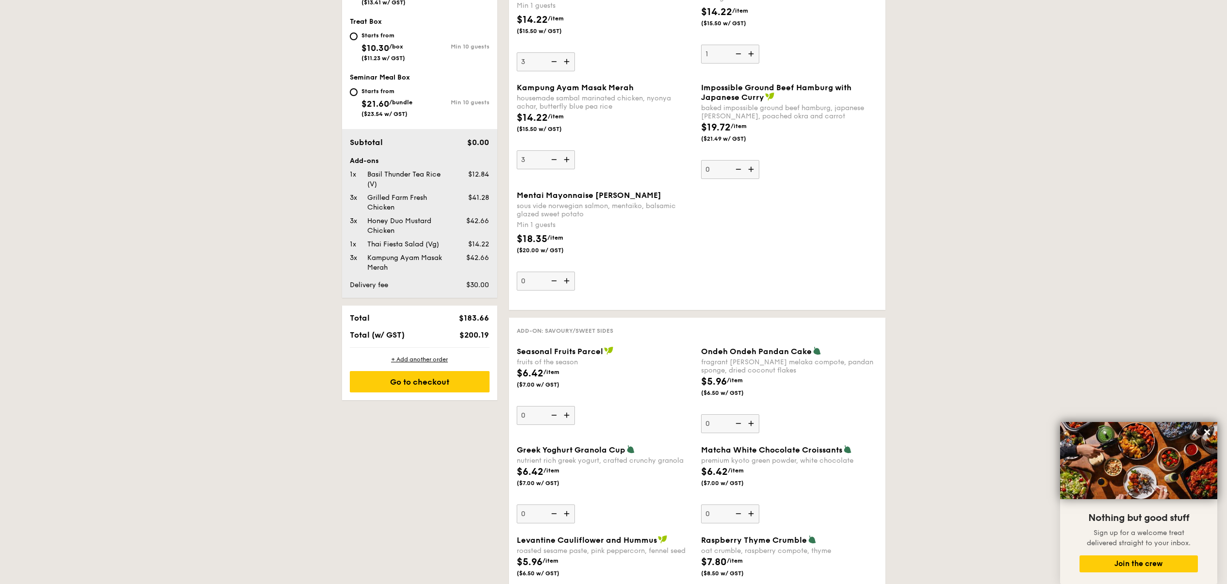
scroll to position [576, 0]
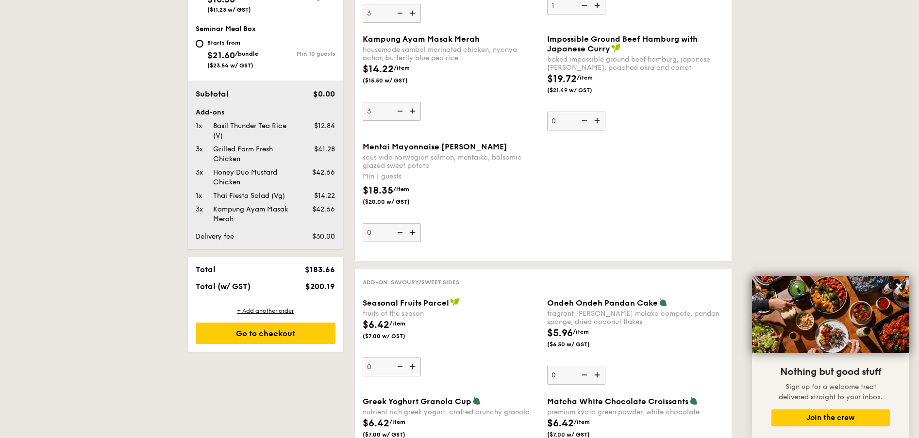
scroll to position [510, 0]
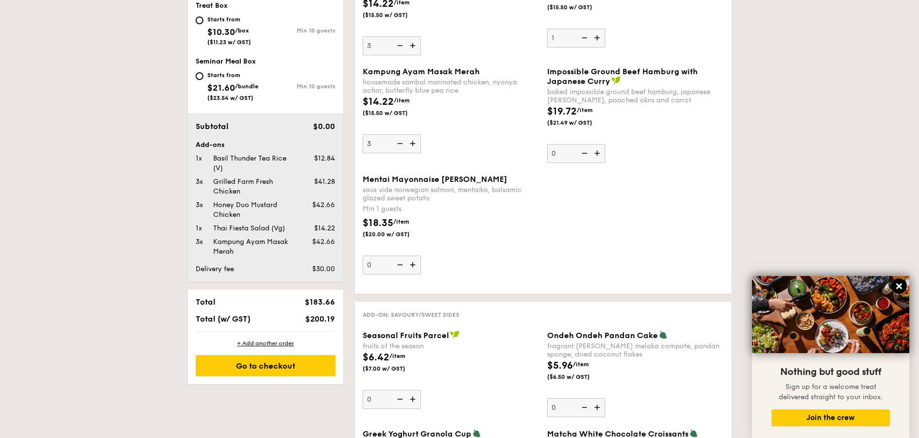
click at [900, 285] on icon at bounding box center [899, 286] width 6 height 6
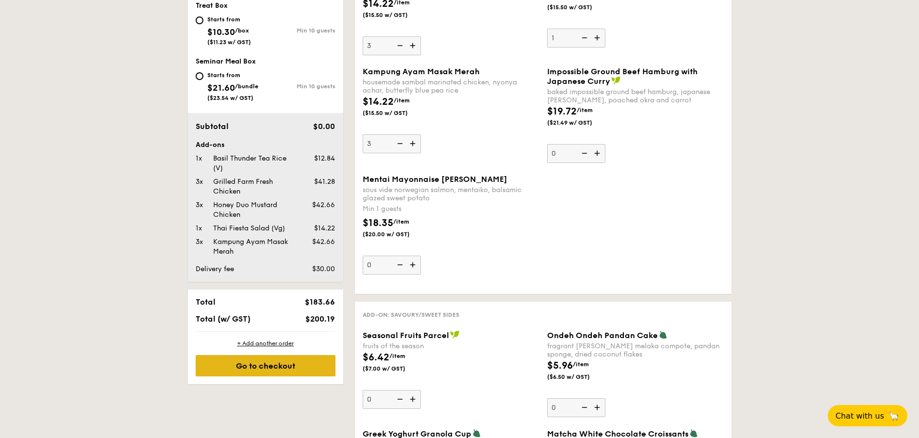
click at [280, 371] on div "Go to checkout" at bounding box center [266, 365] width 140 height 21
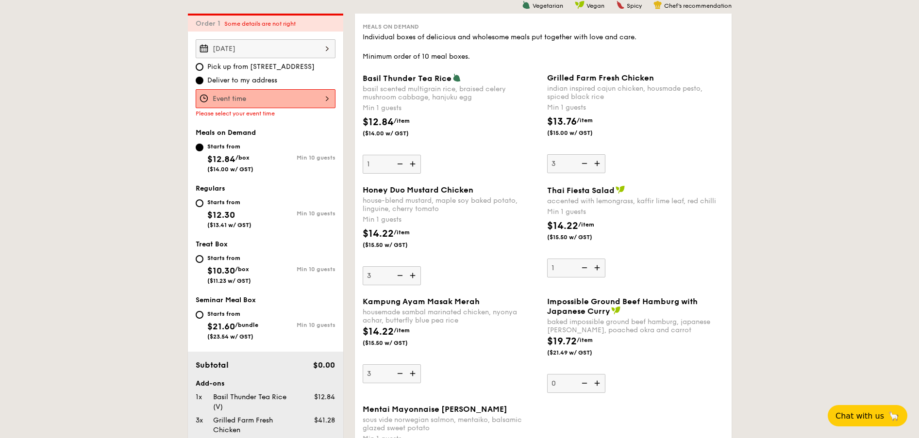
scroll to position [279, 0]
click at [291, 105] on input "Basil Thunder Tea Rice basil scented multigrain rice, braised celery mushroom c…" at bounding box center [266, 99] width 140 height 19
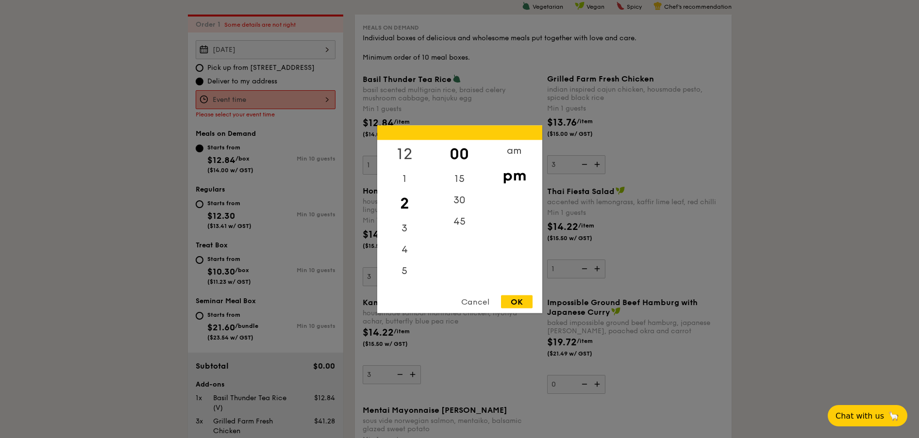
click at [412, 152] on div "12" at bounding box center [404, 154] width 55 height 28
click at [521, 301] on div "OK" at bounding box center [517, 301] width 32 height 13
type input "12:00PM"
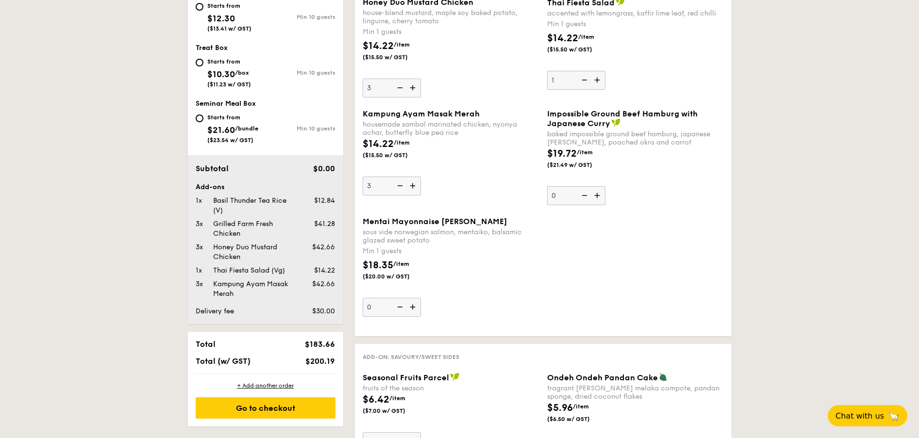
scroll to position [570, 0]
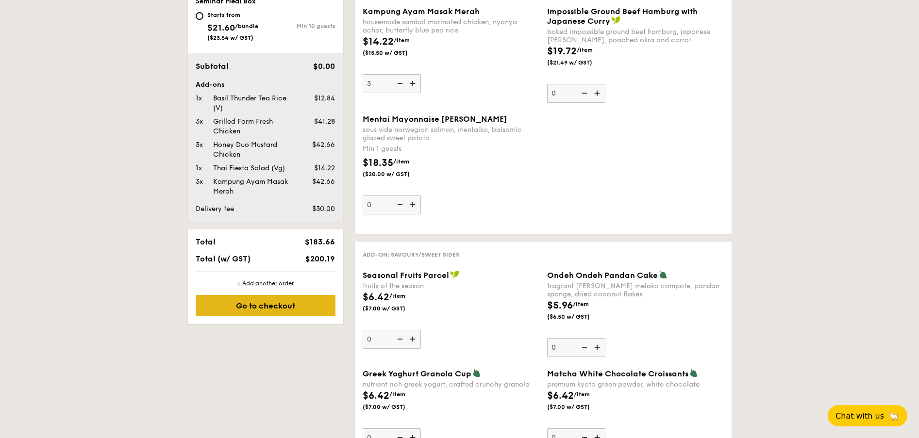
click at [290, 314] on div "Go to checkout" at bounding box center [266, 305] width 140 height 21
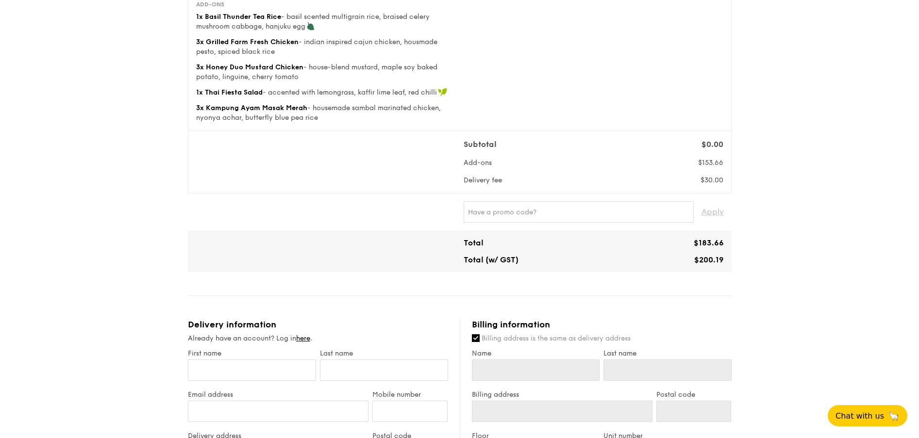
scroll to position [73, 0]
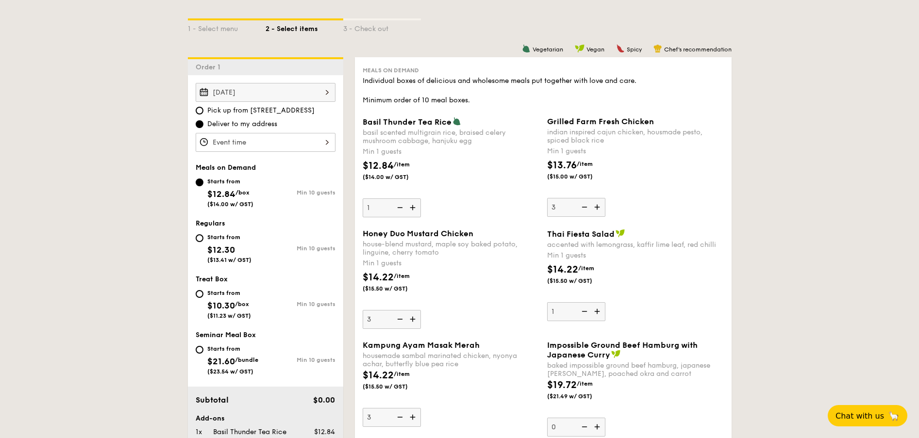
scroll to position [291, 0]
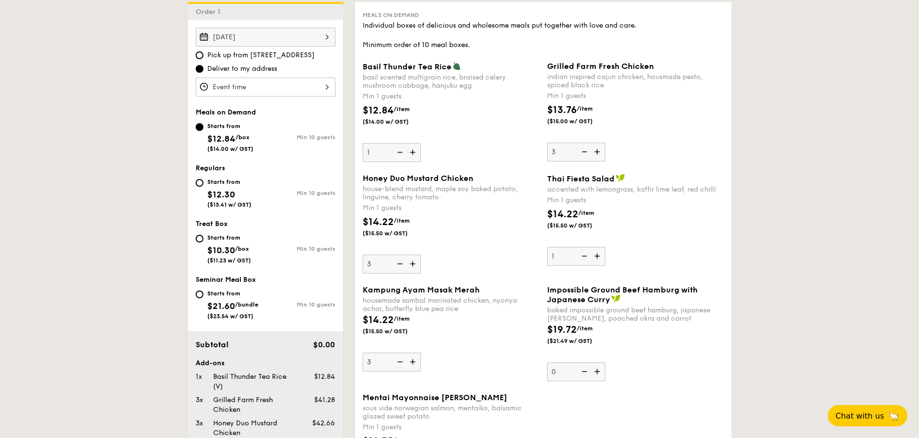
drag, startPoint x: 371, startPoint y: 223, endPoint x: 393, endPoint y: 223, distance: 21.8
click at [393, 223] on span "$14.22" at bounding box center [378, 222] width 31 height 12
click at [374, 224] on span "$14.22" at bounding box center [378, 222] width 31 height 12
drag, startPoint x: 368, startPoint y: 223, endPoint x: 394, endPoint y: 223, distance: 26.2
click at [394, 223] on span "$14.22" at bounding box center [378, 222] width 31 height 12
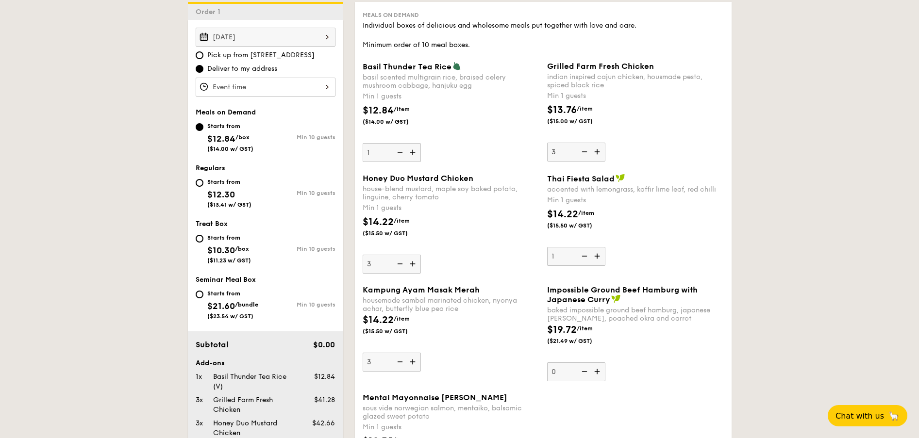
drag, startPoint x: 576, startPoint y: 110, endPoint x: 555, endPoint y: 114, distance: 21.6
click at [555, 114] on span "$13.76" at bounding box center [562, 110] width 30 height 12
drag, startPoint x: 551, startPoint y: 113, endPoint x: 578, endPoint y: 109, distance: 27.4
click at [577, 109] on span "$13.76" at bounding box center [562, 110] width 30 height 12
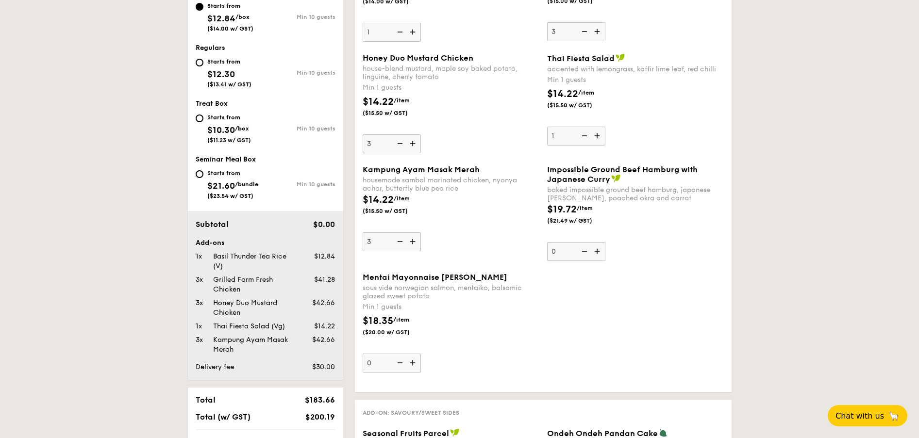
scroll to position [510, 0]
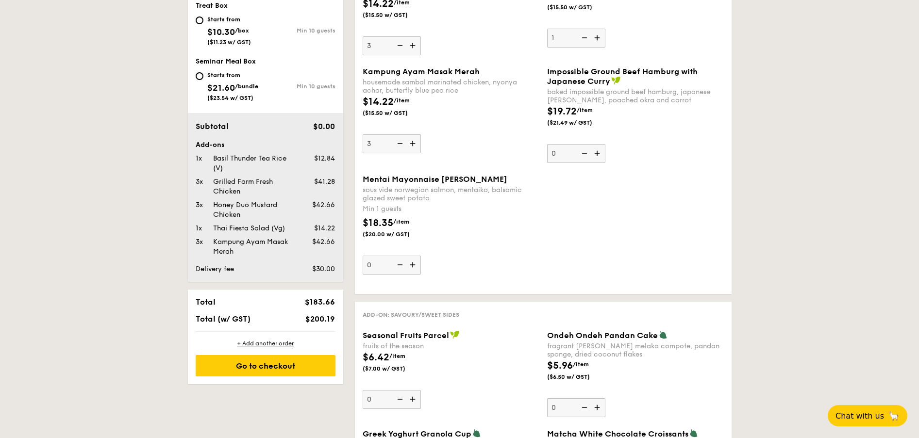
drag, startPoint x: 315, startPoint y: 160, endPoint x: 339, endPoint y: 161, distance: 24.3
click at [340, 161] on div "Subtotal $0.00 Add-ons 1x Basil Thunder Tea Rice (V) $12.84 3x Grilled Farm Fre…" at bounding box center [265, 197] width 155 height 169
drag, startPoint x: 311, startPoint y: 183, endPoint x: 340, endPoint y: 182, distance: 29.1
click at [340, 182] on div "Subtotal $0.00 Add-ons 1x Basil Thunder Tea Rice (V) $12.84 3x Grilled Farm Fre…" at bounding box center [265, 197] width 155 height 169
drag, startPoint x: 318, startPoint y: 204, endPoint x: 335, endPoint y: 204, distance: 16.5
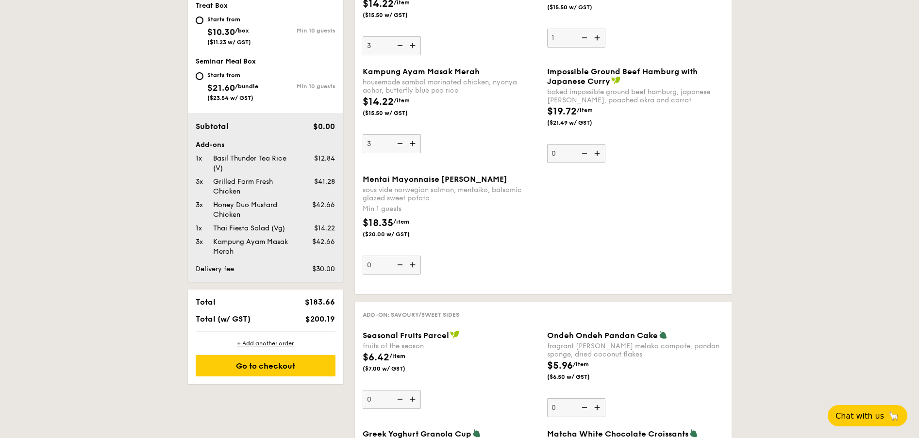
click at [335, 204] on span "$42.66" at bounding box center [323, 205] width 23 height 8
drag, startPoint x: 315, startPoint y: 228, endPoint x: 336, endPoint y: 228, distance: 20.4
click at [336, 228] on div "$14.22" at bounding box center [317, 229] width 41 height 10
drag, startPoint x: 317, startPoint y: 242, endPoint x: 338, endPoint y: 240, distance: 20.5
click at [338, 240] on div "$42.66" at bounding box center [317, 242] width 41 height 10
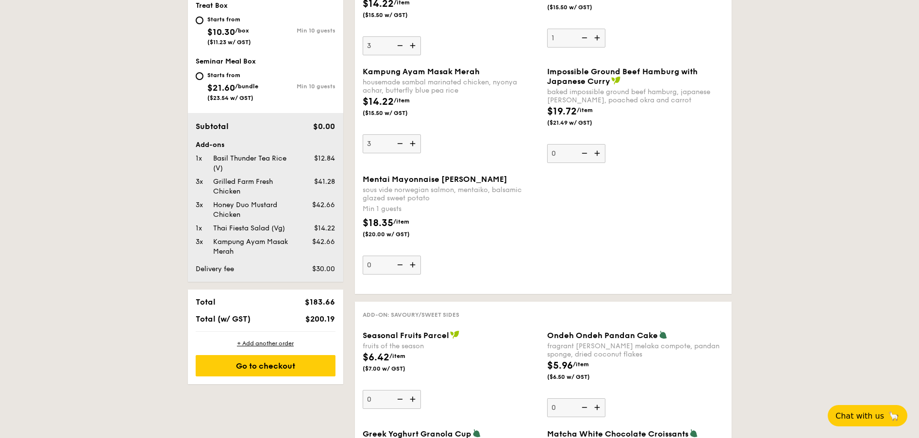
scroll to position [655, 0]
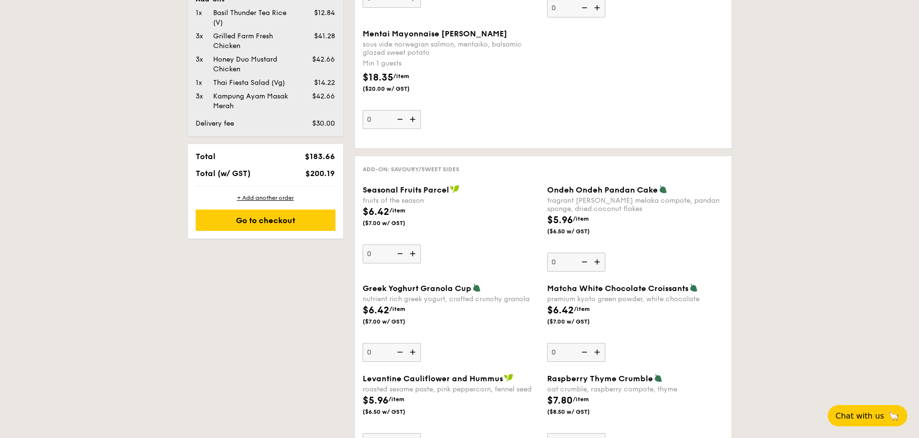
drag, startPoint x: 306, startPoint y: 160, endPoint x: 336, endPoint y: 158, distance: 29.7
click at [336, 158] on div "$183.66" at bounding box center [309, 156] width 59 height 9
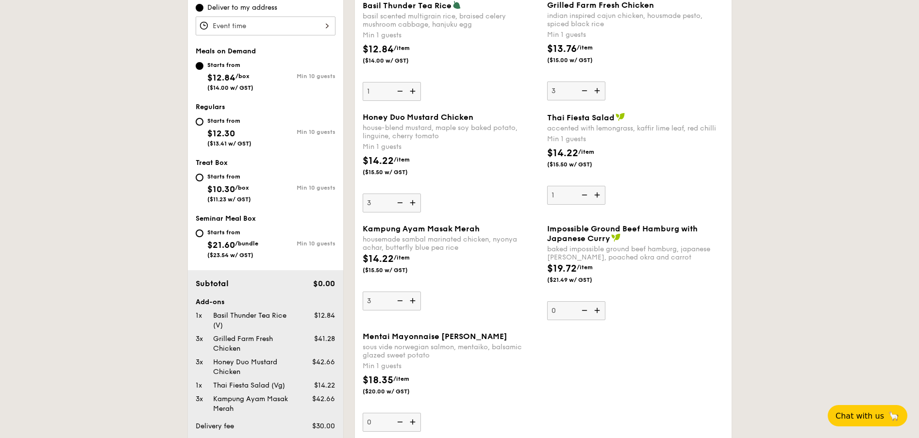
scroll to position [291, 0]
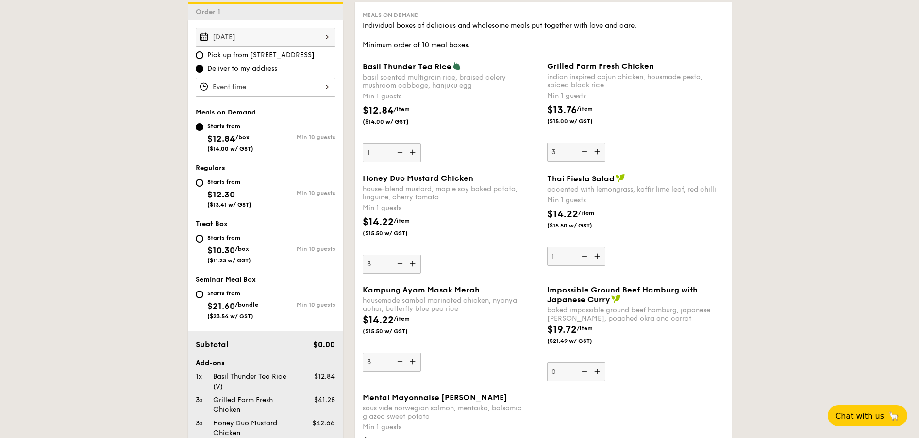
click at [415, 268] on img at bounding box center [413, 264] width 15 height 18
click at [415, 268] on input "3" at bounding box center [392, 264] width 58 height 19
type input "4"
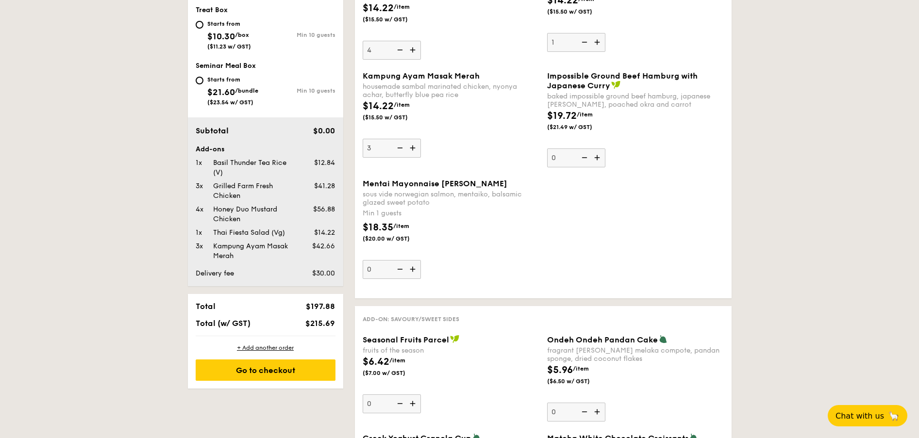
scroll to position [582, 0]
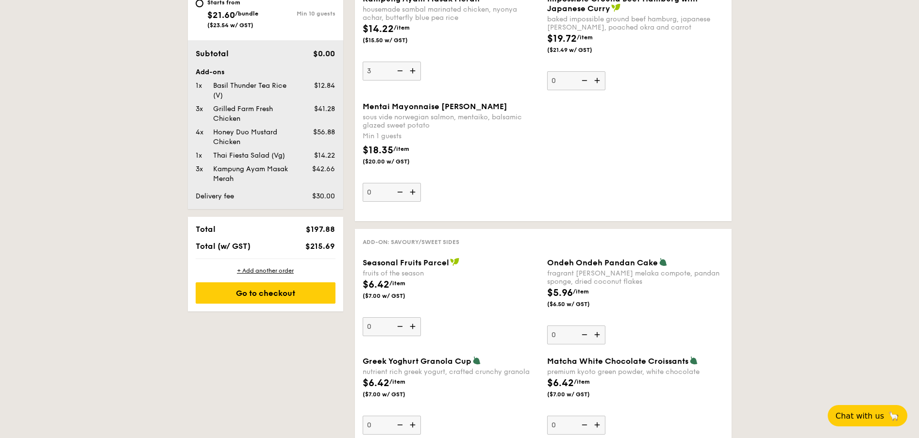
drag, startPoint x: 323, startPoint y: 132, endPoint x: 331, endPoint y: 132, distance: 7.8
click at [331, 132] on span "$56.88" at bounding box center [324, 132] width 22 height 8
click at [320, 134] on span "$56.88" at bounding box center [324, 132] width 22 height 8
drag, startPoint x: 315, startPoint y: 134, endPoint x: 335, endPoint y: 133, distance: 19.9
click at [335, 133] on div "$56.88" at bounding box center [317, 133] width 41 height 10
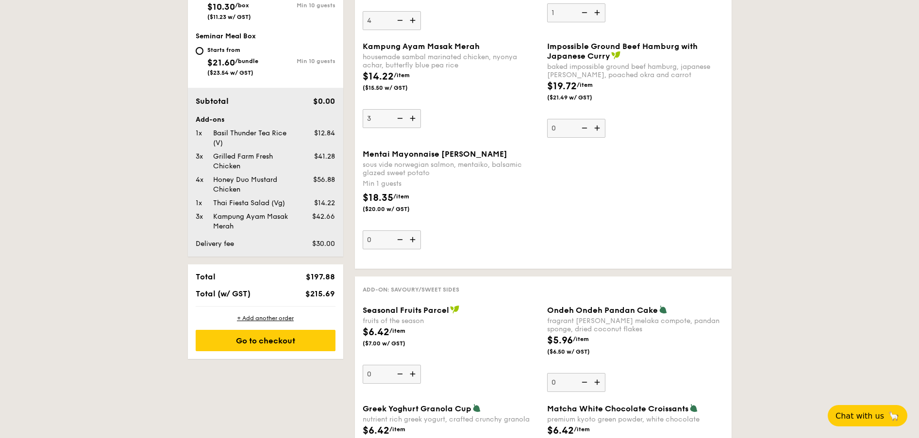
scroll to position [437, 0]
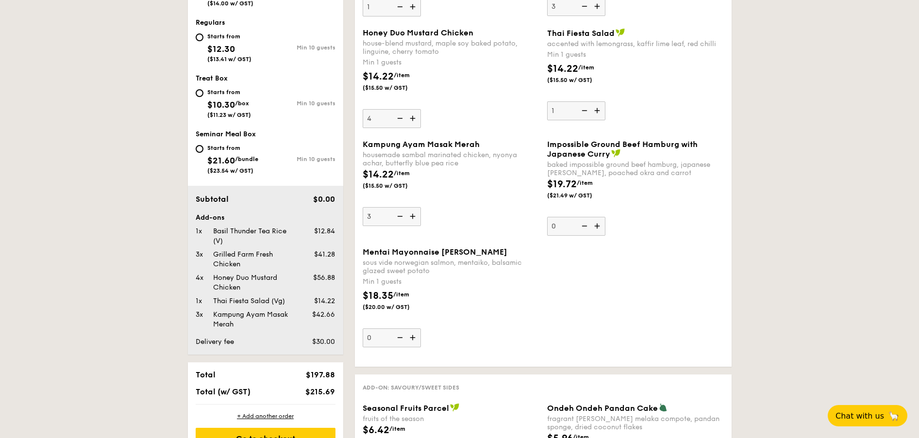
click at [323, 275] on span "$56.88" at bounding box center [324, 278] width 22 height 8
drag, startPoint x: 318, startPoint y: 276, endPoint x: 339, endPoint y: 277, distance: 20.9
click at [339, 277] on div "$56.88" at bounding box center [317, 278] width 41 height 10
drag, startPoint x: 307, startPoint y: 371, endPoint x: 337, endPoint y: 375, distance: 30.3
click at [338, 375] on div "$197.88" at bounding box center [309, 374] width 59 height 9
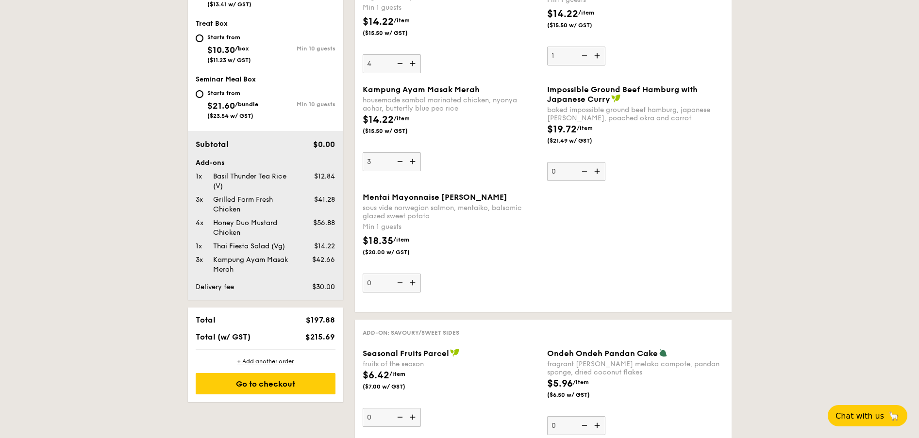
scroll to position [510, 0]
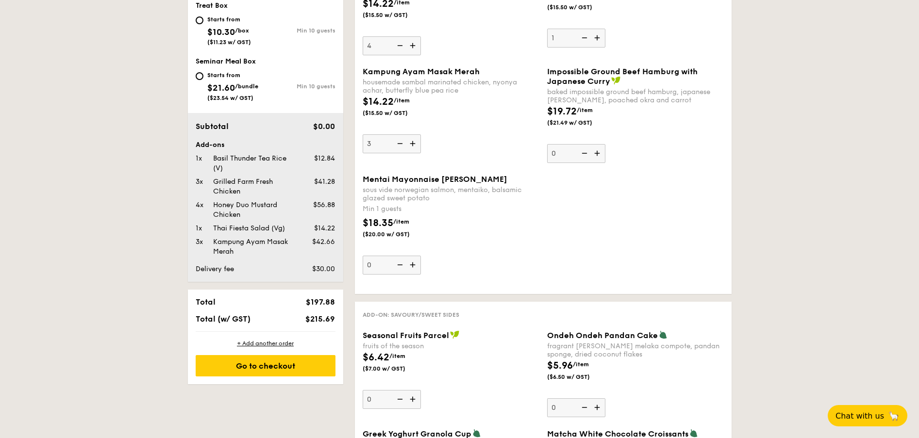
drag, startPoint x: 310, startPoint y: 323, endPoint x: 337, endPoint y: 322, distance: 27.7
click at [337, 322] on div "$215.69" at bounding box center [309, 318] width 59 height 9
click at [238, 209] on div "Honey Duo Mustard Chicken" at bounding box center [253, 209] width 88 height 19
drag, startPoint x: 262, startPoint y: 208, endPoint x: 187, endPoint y: 187, distance: 77.6
click at [188, 187] on div "Subtotal $0.00 Add-ons 1x Basil Thunder Tea Rice (V) $12.84 3x Grilled Farm Fre…" at bounding box center [265, 197] width 155 height 169
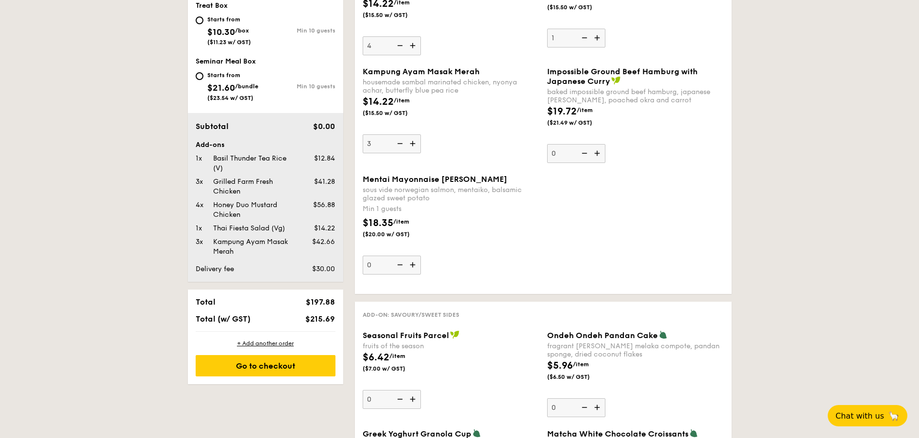
click at [265, 219] on div "Honey Duo Mustard Chicken" at bounding box center [253, 209] width 88 height 19
drag, startPoint x: 198, startPoint y: 182, endPoint x: 297, endPoint y: 207, distance: 101.9
click at [297, 207] on div "Add-ons 1x Basil Thunder Tea Rice (V) $12.84 3x Grilled Farm Fresh Chicken $41.…" at bounding box center [266, 198] width 140 height 116
click at [274, 245] on div "Kampung Ayam Masak Merah" at bounding box center [253, 246] width 88 height 19
drag, startPoint x: 319, startPoint y: 249, endPoint x: 205, endPoint y: 214, distance: 119.3
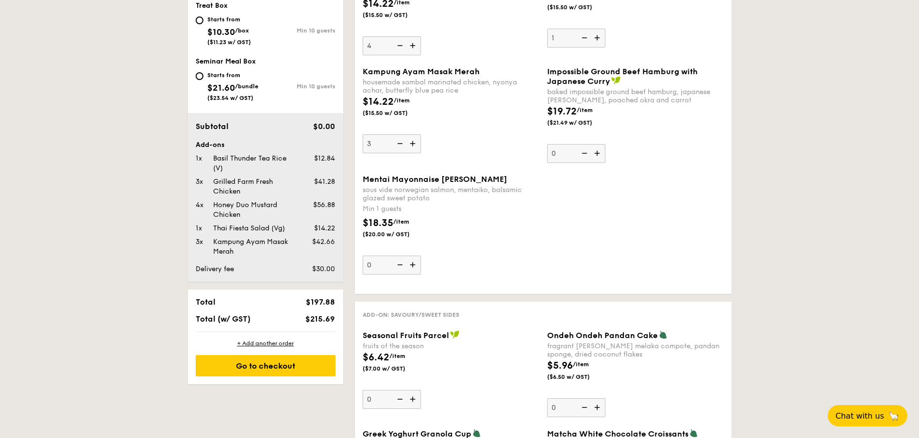
click at [198, 200] on div "Add-ons 1x Basil Thunder Tea Rice (V) $12.84 3x Grilled Farm Fresh Chicken $41.…" at bounding box center [266, 198] width 140 height 116
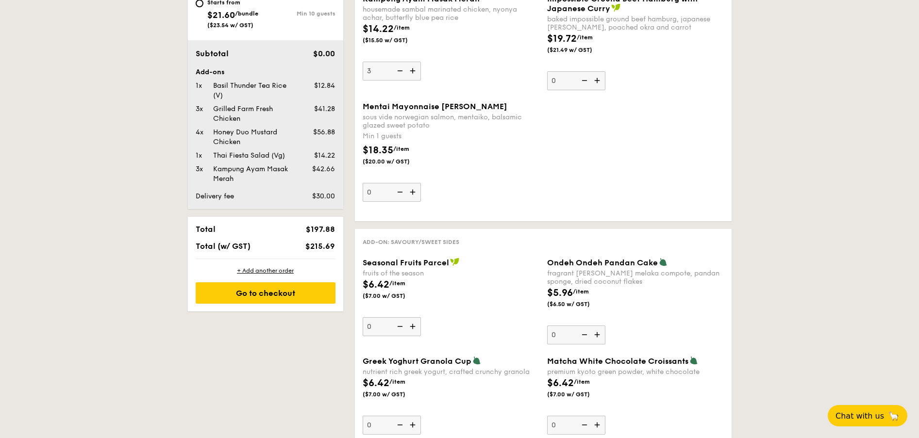
scroll to position [655, 0]
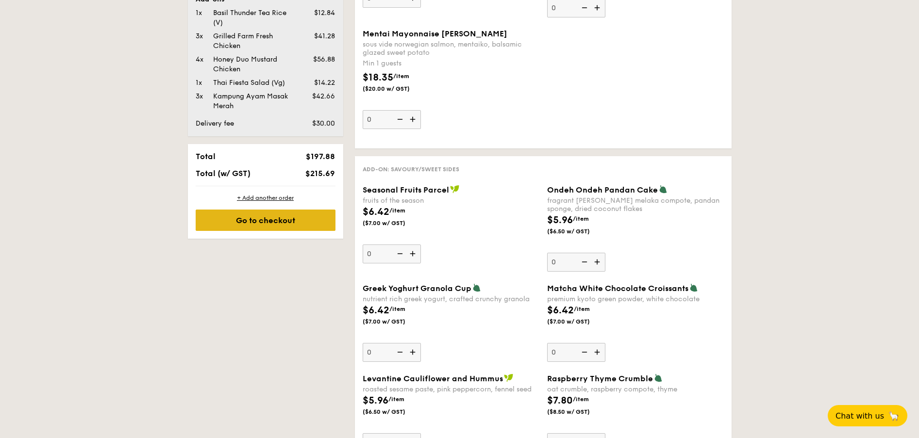
click at [311, 212] on div "Go to checkout" at bounding box center [266, 220] width 140 height 21
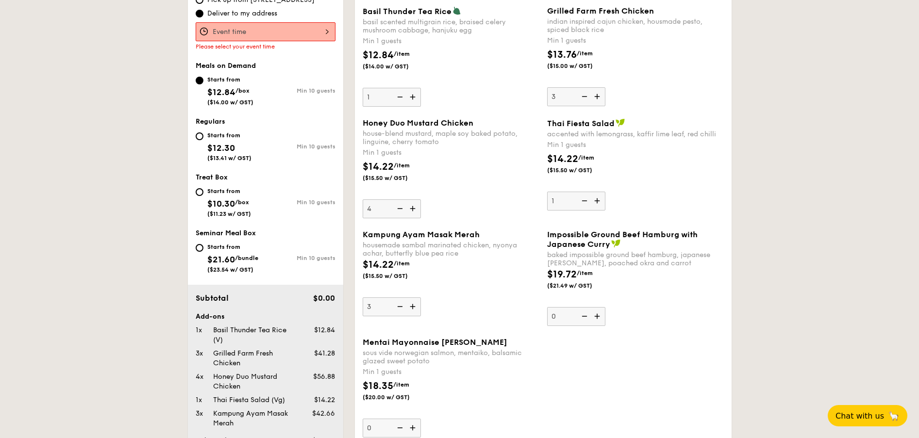
scroll to position [279, 0]
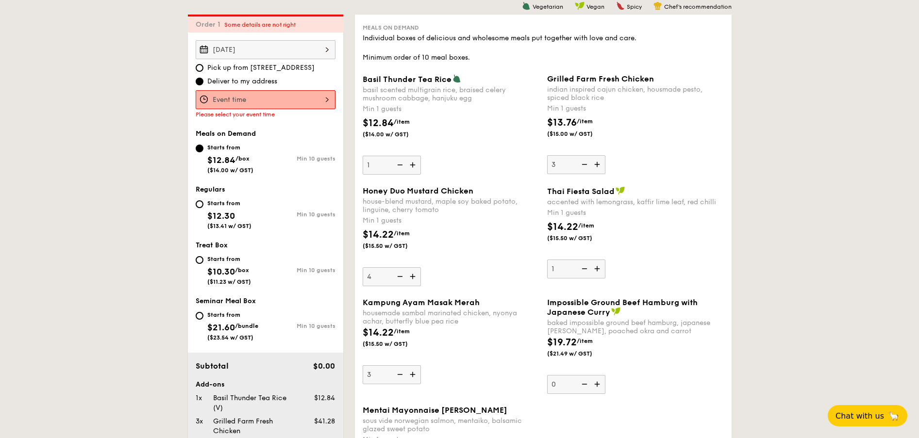
click at [295, 99] on input "Basil Thunder Tea Rice basil scented multigrain rice, braised celery mushroom c…" at bounding box center [266, 99] width 140 height 19
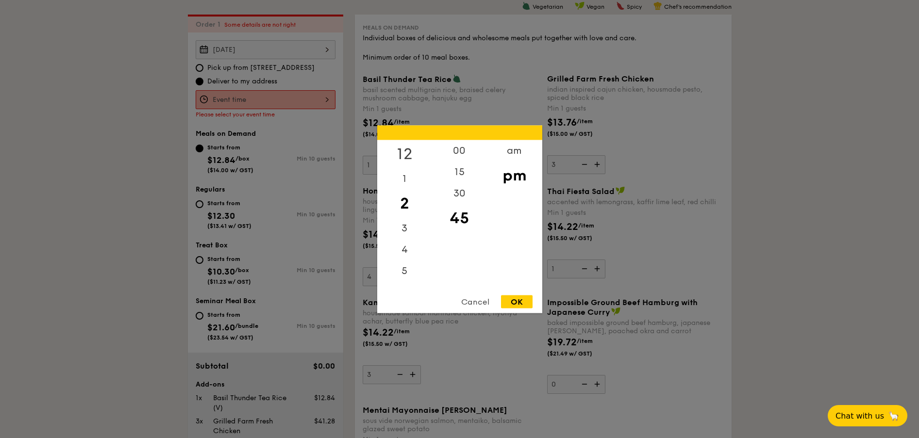
click at [407, 155] on div "12" at bounding box center [404, 154] width 55 height 28
click at [467, 153] on div "00" at bounding box center [459, 154] width 55 height 28
click at [524, 300] on div "OK" at bounding box center [517, 301] width 32 height 13
type input "12:00PM"
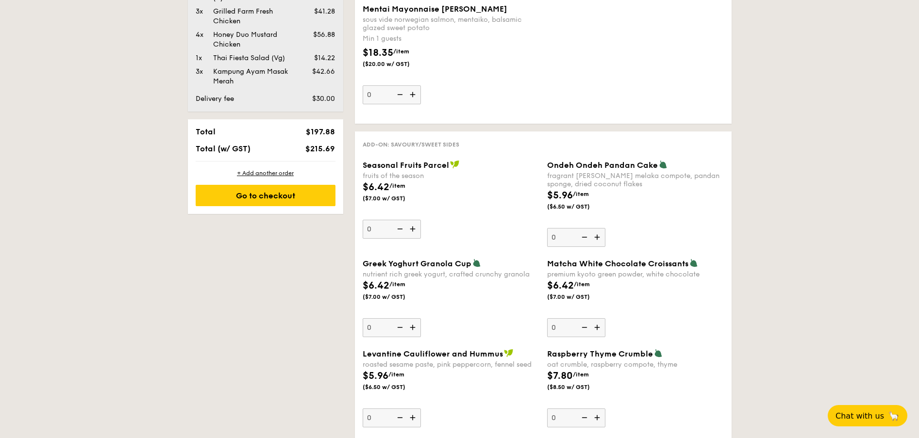
scroll to position [715, 0]
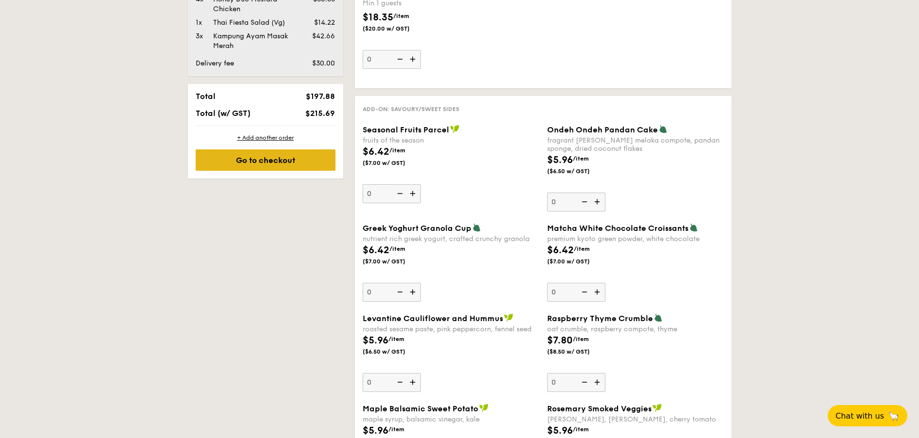
click at [276, 156] on div "Go to checkout" at bounding box center [266, 159] width 140 height 21
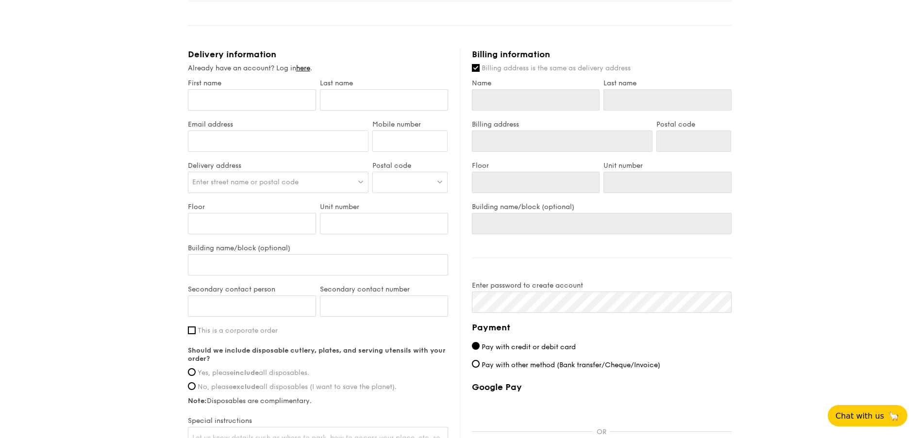
scroll to position [510, 0]
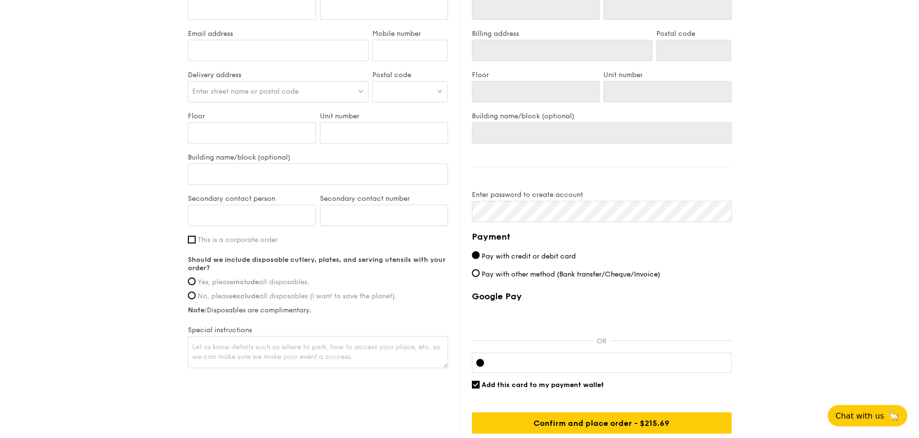
click at [188, 245] on div "First name Last name Email address Mobile number Delivery address Enter street …" at bounding box center [318, 179] width 260 height 382
click at [192, 241] on input "This is a corporate order" at bounding box center [192, 240] width 8 height 8
checkbox input "true"
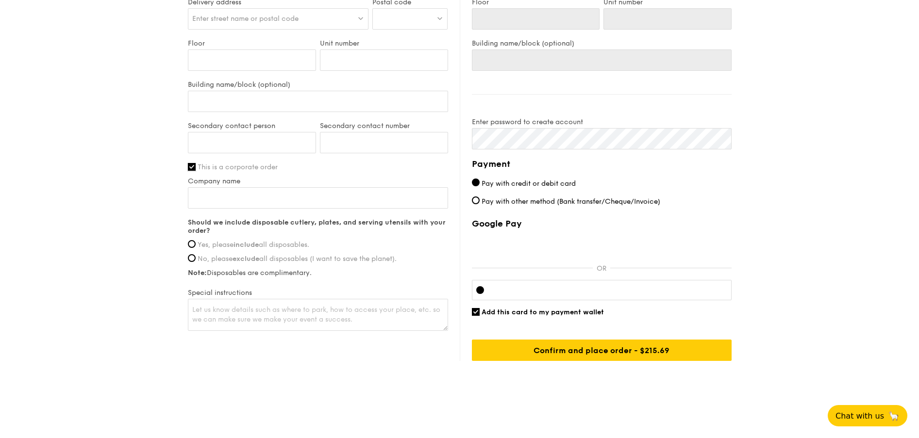
scroll to position [583, 0]
click at [189, 245] on input "Yes, please include all disposables." at bounding box center [192, 244] width 8 height 8
radio input "true"
click at [294, 313] on textarea at bounding box center [318, 314] width 260 height 32
